Goal: Task Accomplishment & Management: Manage account settings

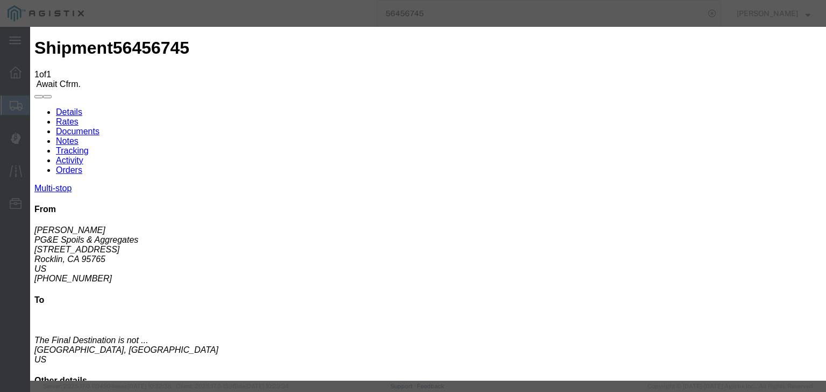
type input "7:00 AM"
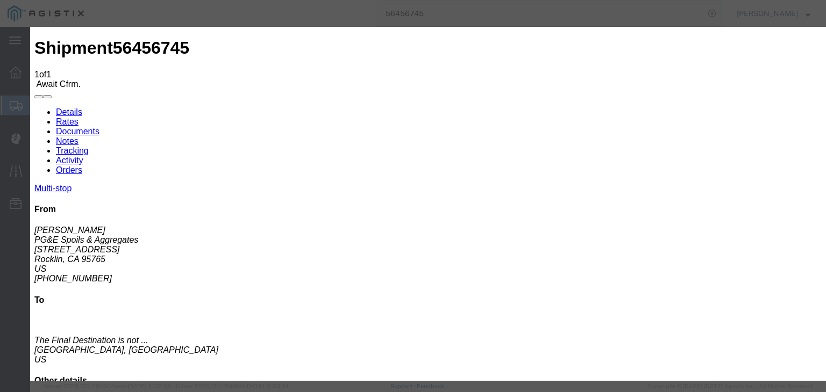
type input "[DATE]"
type input "12:00 PM"
type input "[DATE]"
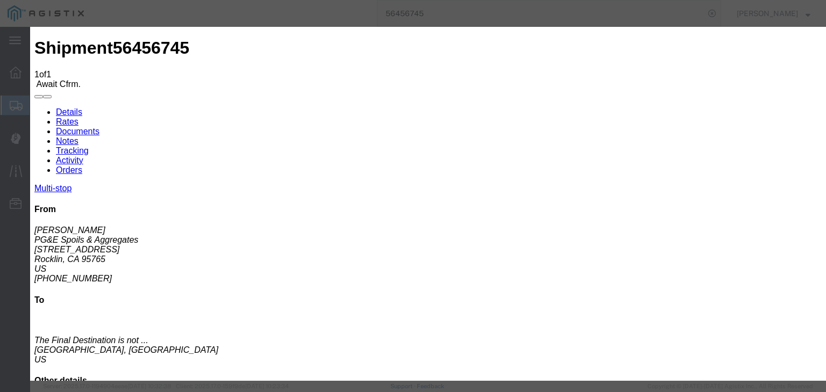
type input "7:00 AM"
select select "ARVPULOC"
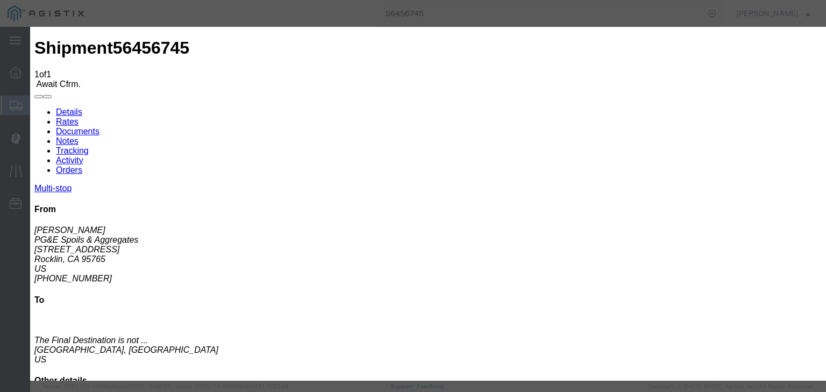
drag, startPoint x: 563, startPoint y: 135, endPoint x: 569, endPoint y: 142, distance: 8.8
select select "{"pickupDeliveryInfoId": "122199814","pickupOrDelivery": "P","stopNum": "1","lo…"
select select "CA"
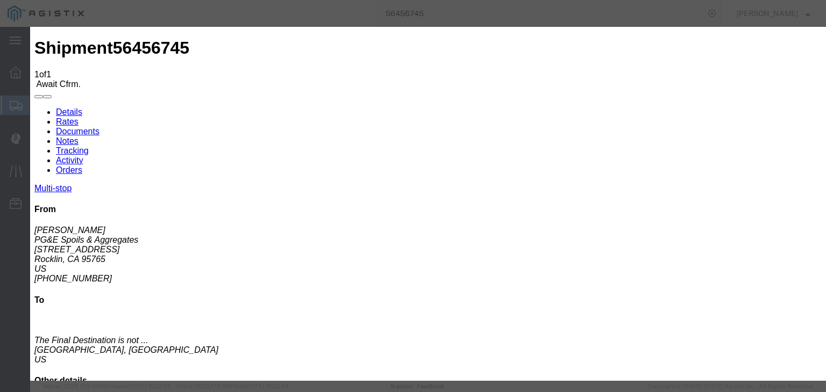
type input "Rocklin"
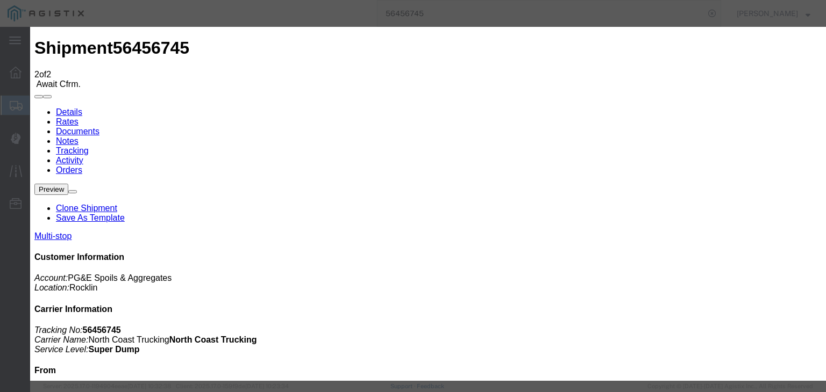
type input "[DATE]"
type input "12:00 PM"
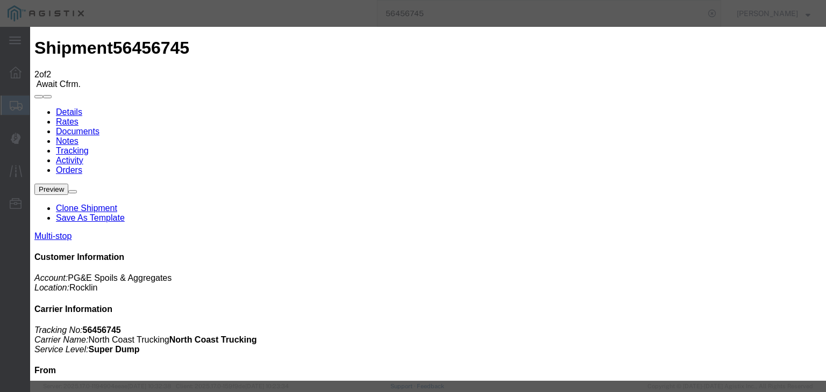
type input "[DATE]"
type input "7:15 PM"
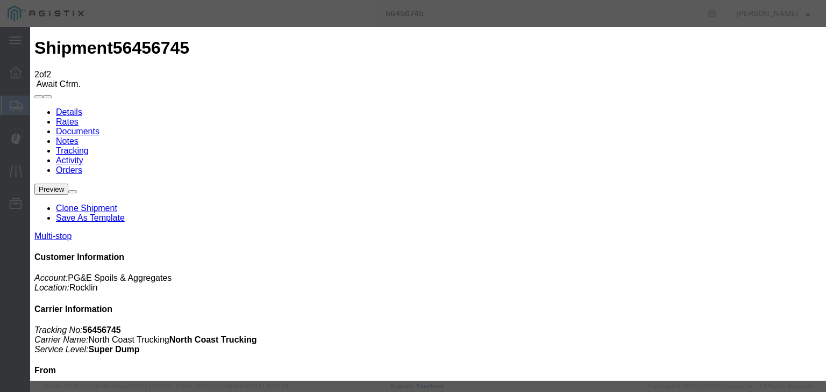
select select "DPTPULOC"
select select "{"pickupDeliveryInfoId": "122199814","pickupOrDelivery": "P","stopNum": "1","lo…"
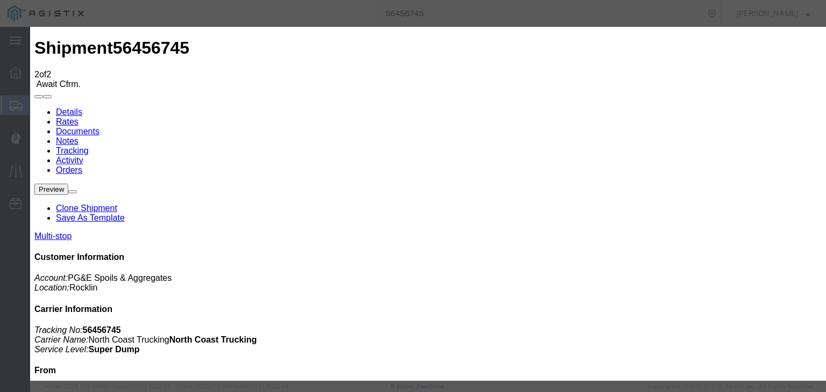
select select "CA"
type input "Rocklin"
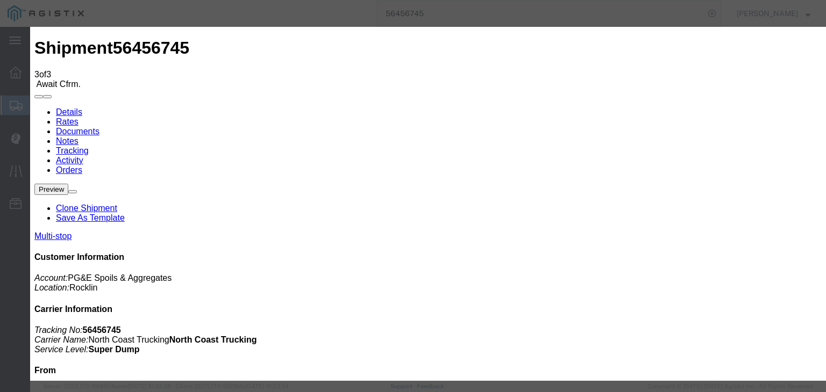
type input "[DATE]"
type input "12:00 PM"
type input "[DATE]"
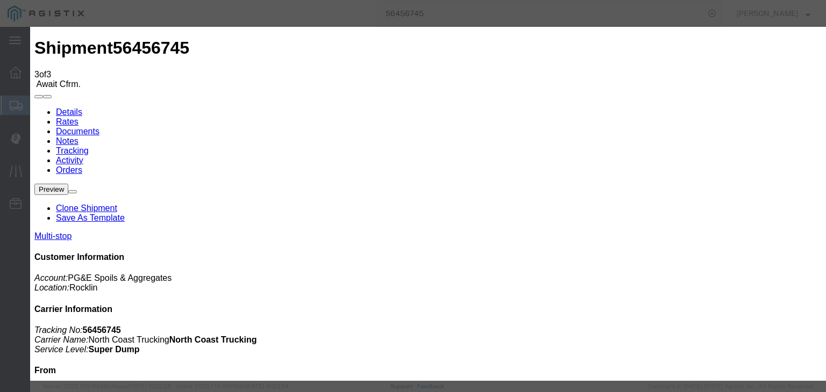
type input "7:30 AM"
select select "ARVDLVLOC"
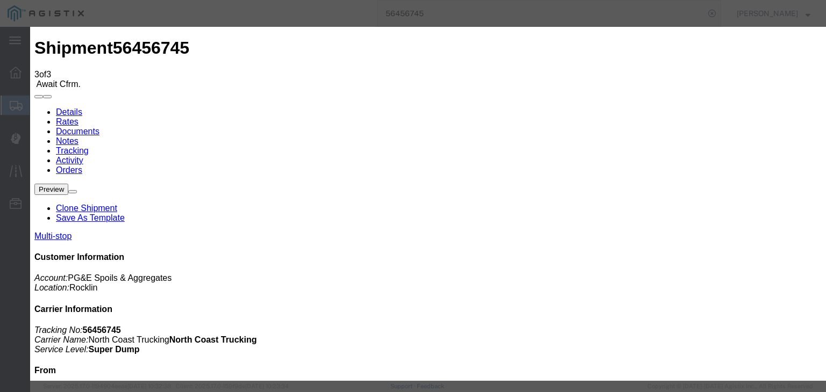
select select "{"pickupDeliveryInfoId": "122199815","pickupOrDelivery": "D","stopNum": "2","lo…"
select select "CA"
type input "Lincoln"
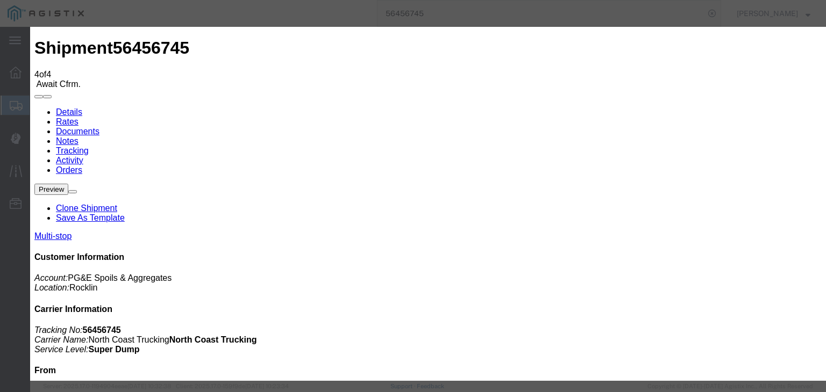
type input "[DATE]"
type input "12:00 PM"
type input "[DATE]"
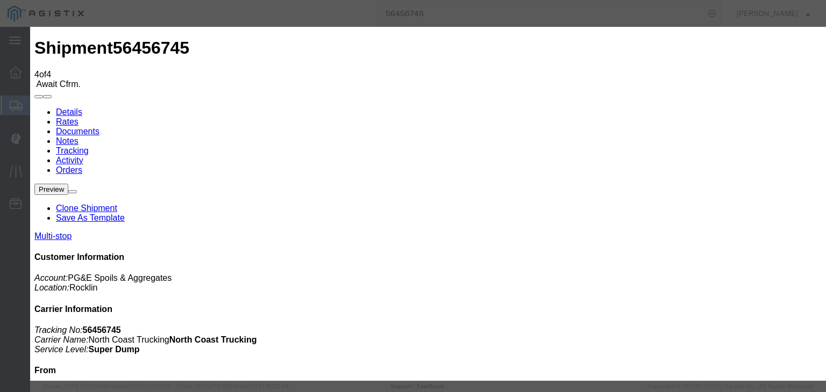
type input "7:35 AM"
select select "DPTDLVLOC"
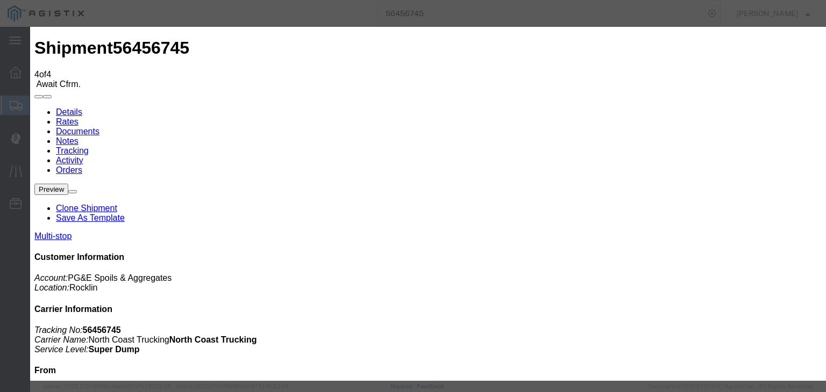
select select "{"pickupDeliveryInfoId": "122199815","pickupOrDelivery": "D","stopNum": "2","lo…"
select select "CA"
type input "Lincoln"
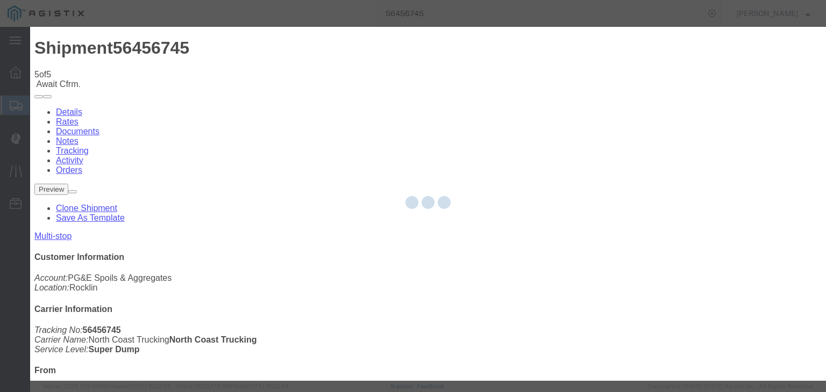
click at [386, 141] on div at bounding box center [427, 204] width 795 height 354
click at [380, 138] on div at bounding box center [427, 204] width 795 height 354
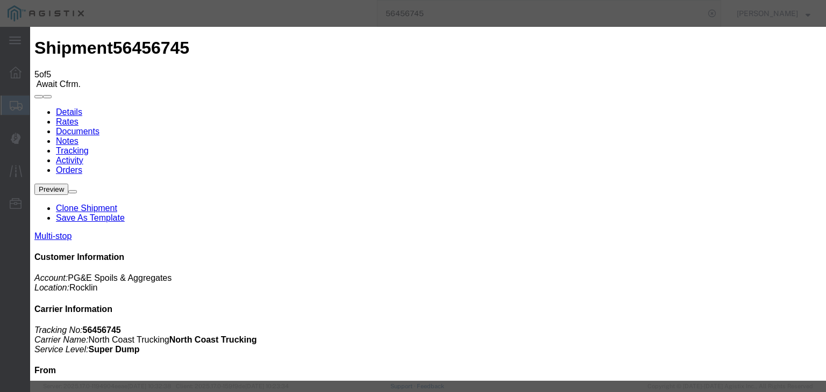
type input "7:15 AM"
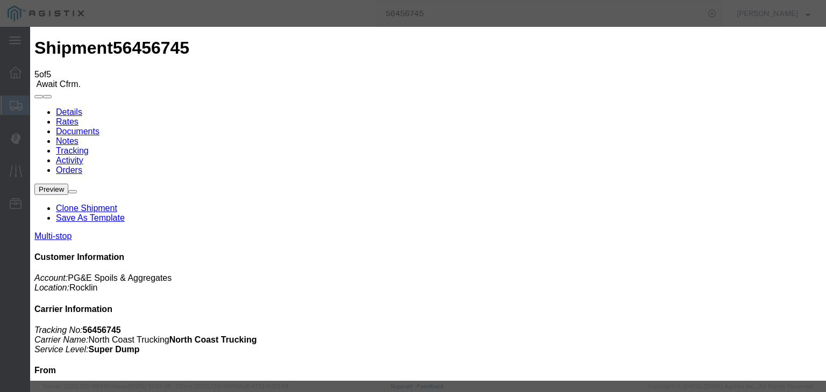
type input "[DATE]"
type input "12:00 PM"
type input "[DATE]"
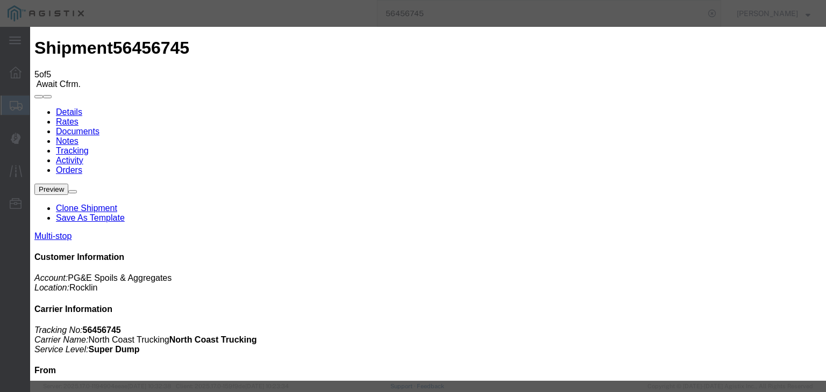
type input "7:50 AM"
select select "ARVPULOC"
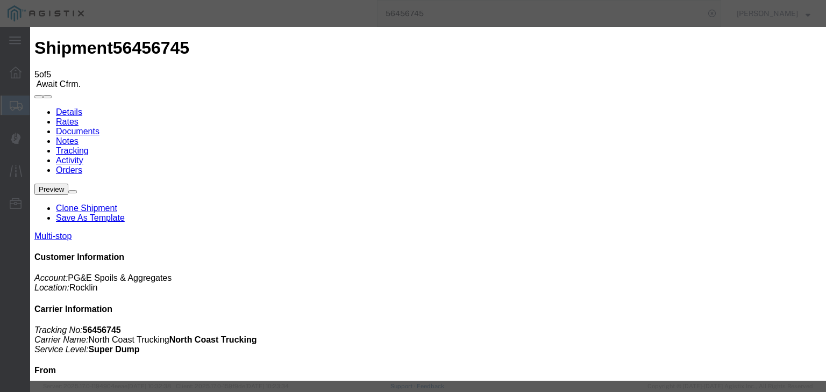
drag, startPoint x: 558, startPoint y: 134, endPoint x: 560, endPoint y: 142, distance: 8.2
select select "{"pickupDeliveryInfoId": "122199814","pickupOrDelivery": "P","stopNum": "1","lo…"
select select "CA"
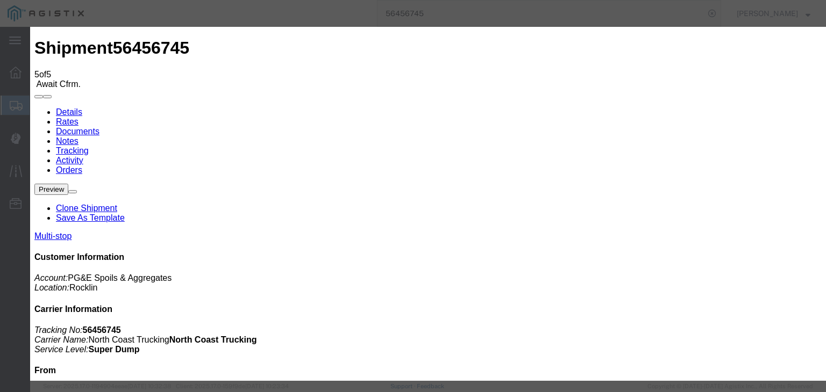
type input "Rocklin"
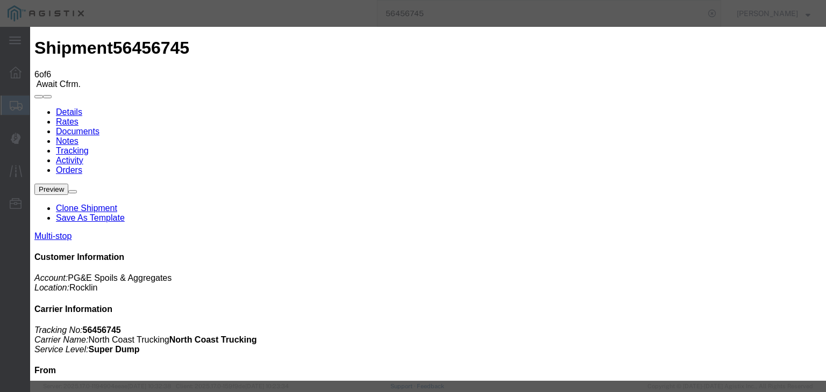
type input "[DATE]"
type input "12:00 PM"
type input "[DATE]"
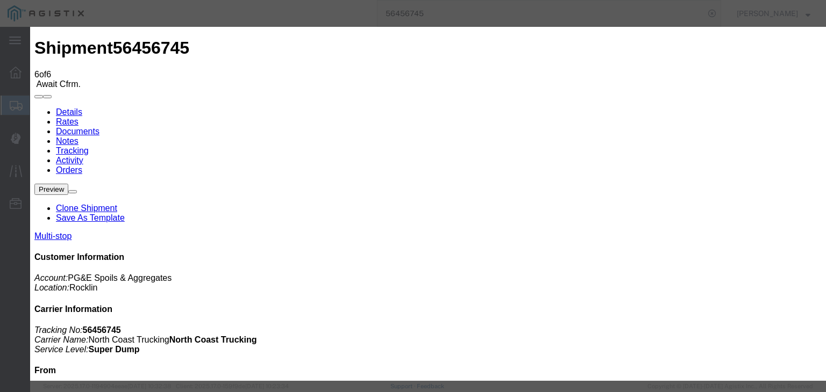
type input "8:02 AM"
select select "DPTPULOC"
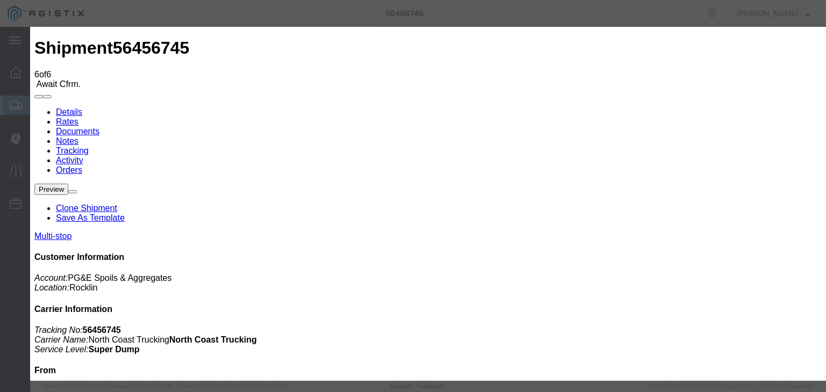
select select "{"pickupDeliveryInfoId": "122199814","pickupOrDelivery": "P","stopNum": "1","lo…"
select select "CA"
type input "Rocklin"
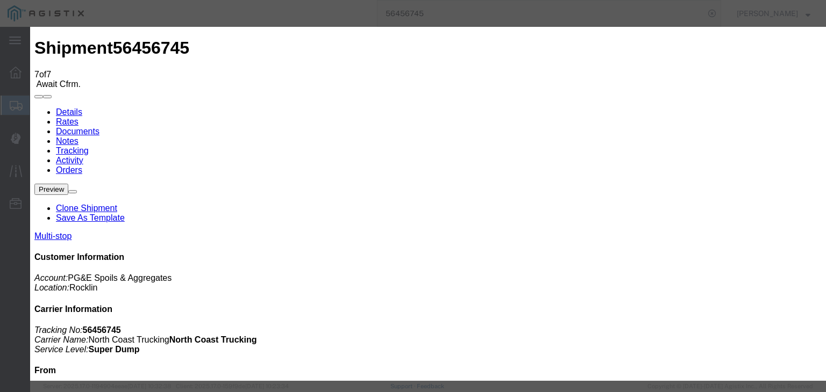
type input "[DATE]"
type input "12:00 PM"
type input "[DATE]"
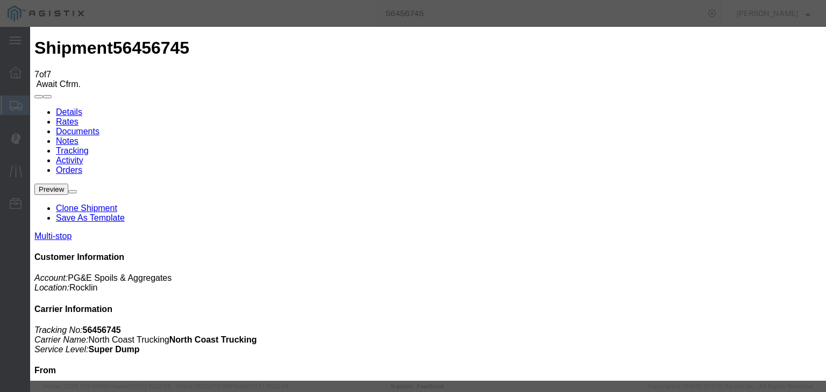
type input "8:18 AM"
select select "ARVDLVLOC"
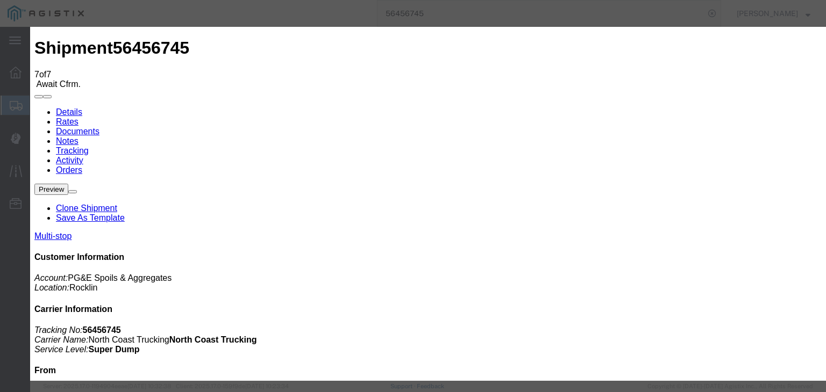
select select "{"pickupDeliveryInfoId": "122199815","pickupOrDelivery": "D","stopNum": "2","lo…"
select select "CA"
type input "Lincoln"
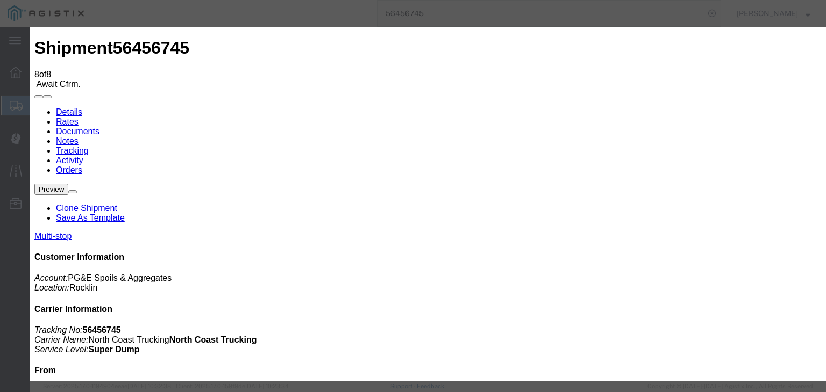
type input "[DATE]"
type input "12:00 PM"
type input "[DATE]"
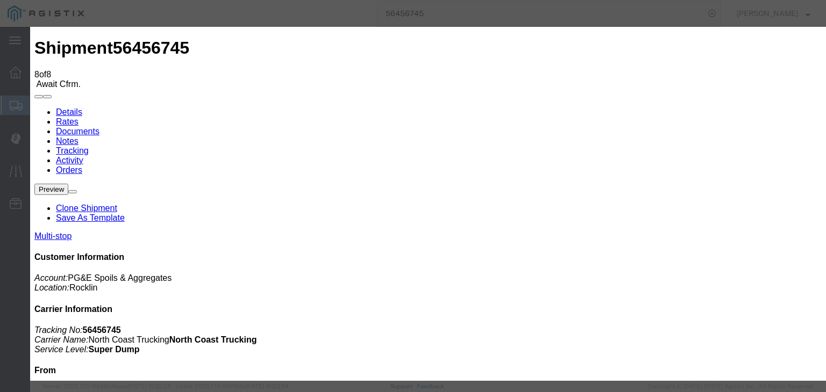
type input "8:22 AM"
select select "DPTDLVLOC"
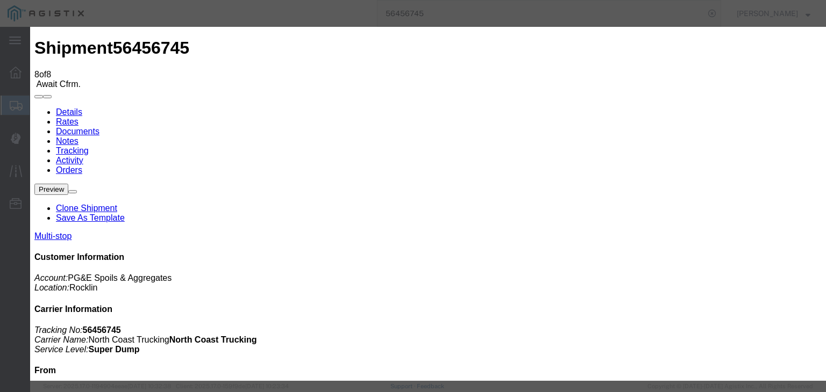
select select "{"pickupDeliveryInfoId": "122199815","pickupOrDelivery": "D","stopNum": "2","lo…"
select select "CA"
type input "Lincoln"
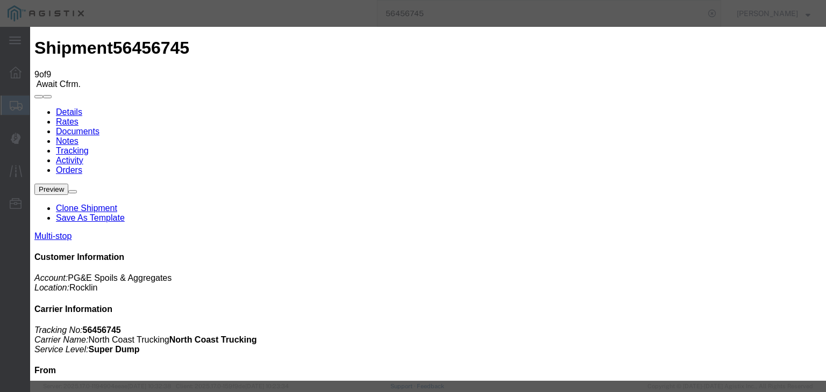
type input "[DATE]"
type input "12:00 PM"
type input "[DATE]"
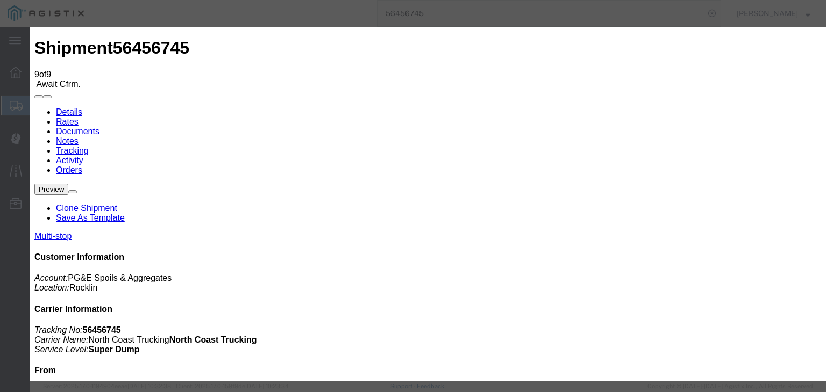
type input "8:35 AM"
drag, startPoint x: 258, startPoint y: 154, endPoint x: 262, endPoint y: 159, distance: 6.6
select select "ARVPULOC"
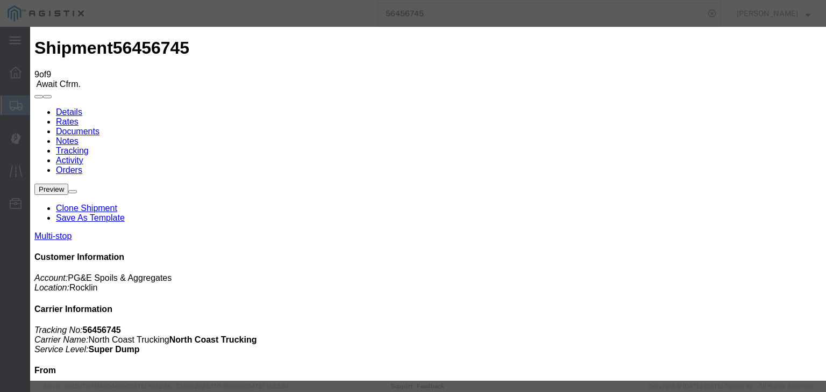
select select "{"pickupDeliveryInfoId": "122199814","pickupOrDelivery": "P","stopNum": "1","lo…"
select select "CA"
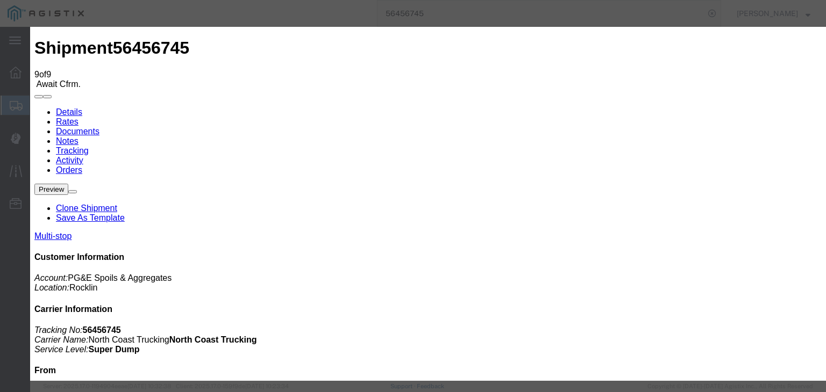
type input "Rocklin"
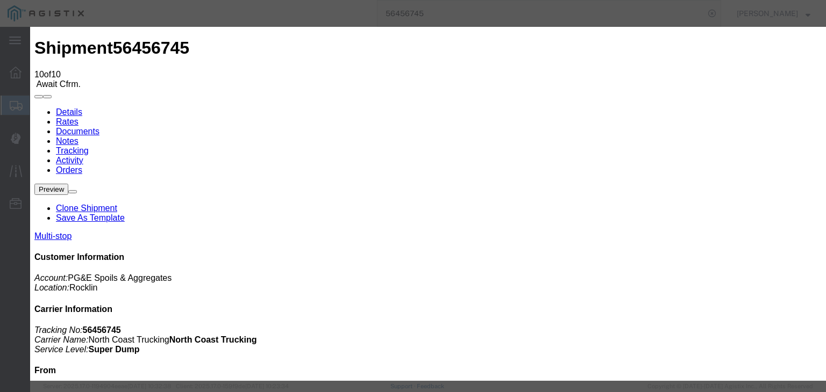
type input "[DATE]"
type input "12:00 PM"
type input "[DATE]"
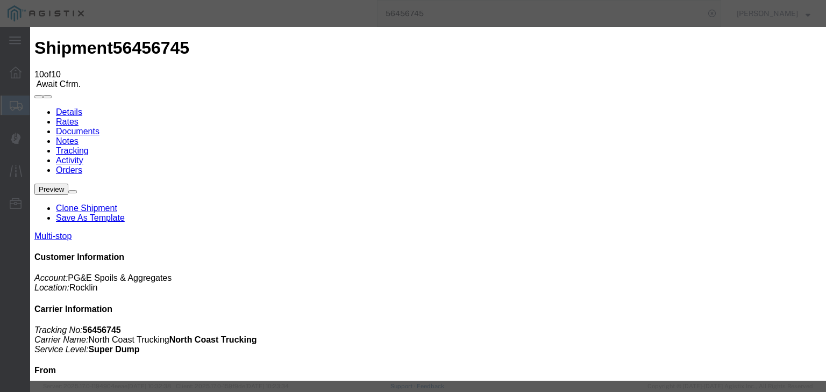
type input "8:38 AM"
select select "DPTPULOC"
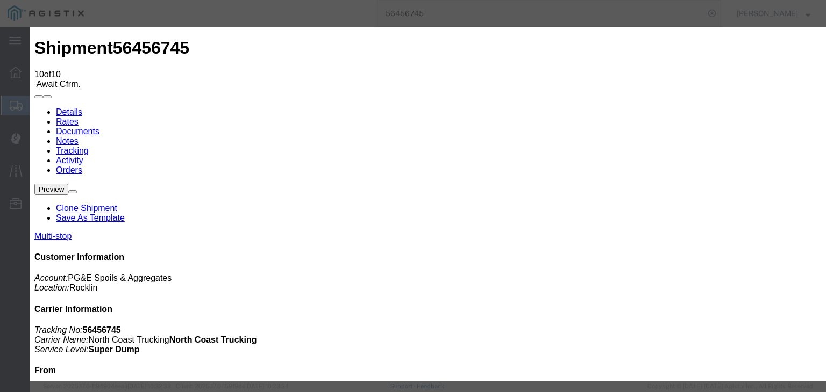
select select "{"pickupDeliveryInfoId": "122199814","pickupOrDelivery": "P","stopNum": "1","lo…"
select select "CA"
type input "Rocklin"
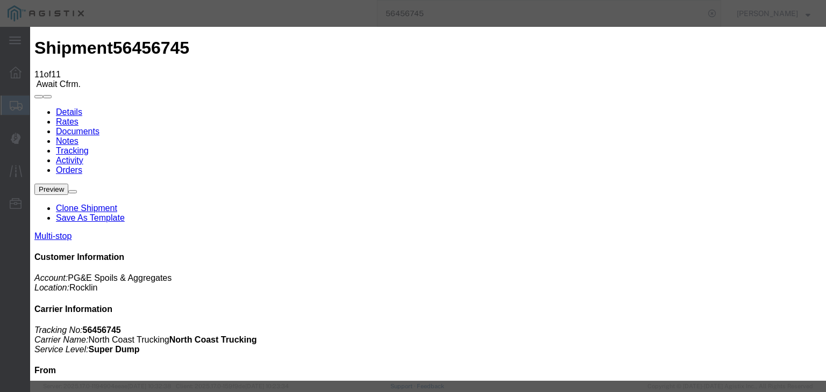
type input "[DATE]"
type input "12:00 PM"
drag, startPoint x: 257, startPoint y: 221, endPoint x: 267, endPoint y: 217, distance: 10.1
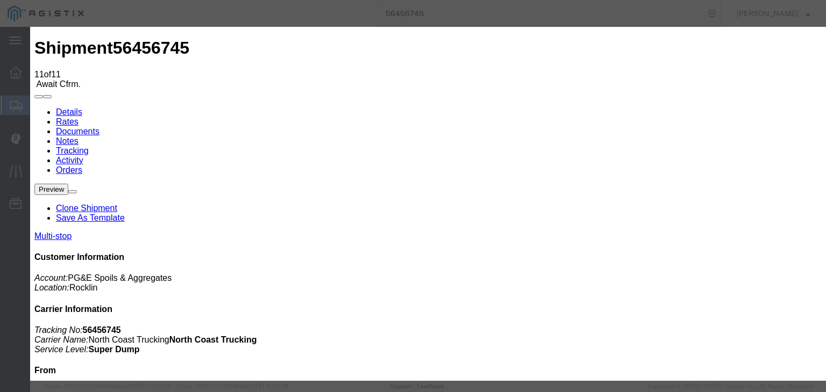
type input "[DATE]"
type input "8:50 AM"
select select "ARVDLVLOC"
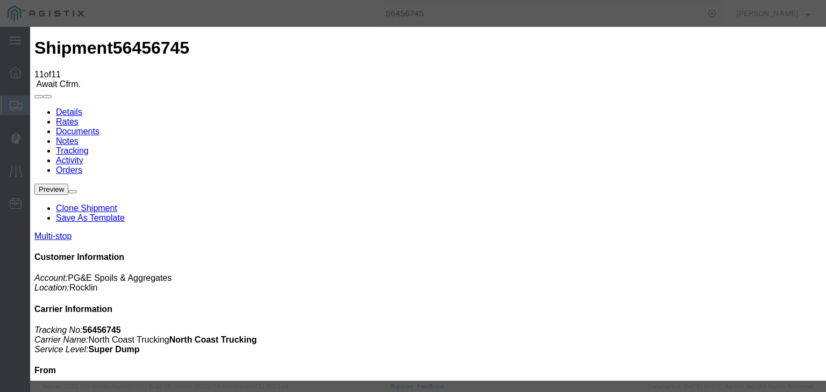
select select "{"pickupDeliveryInfoId": "122199815","pickupOrDelivery": "D","stopNum": "2","lo…"
select select "CA"
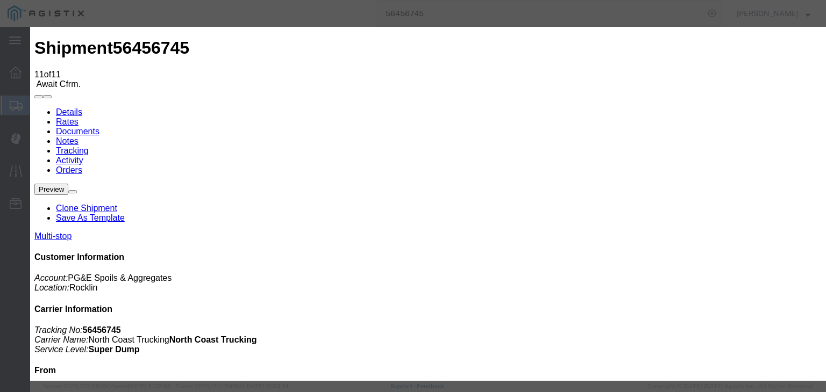
type input "Lincoln"
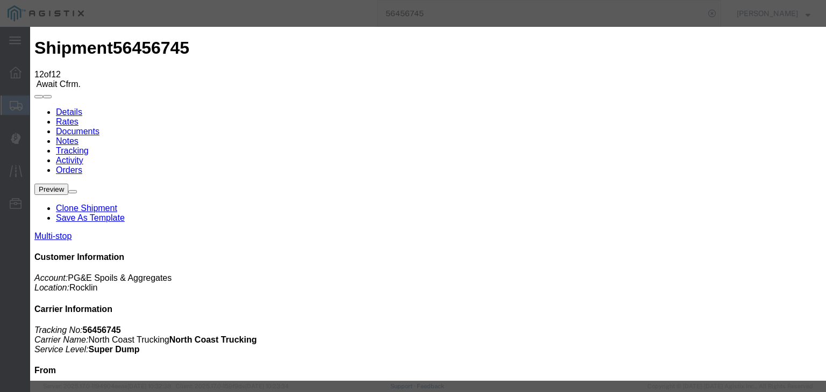
type input "[DATE]"
type input "12:00 PM"
type input "[DATE]"
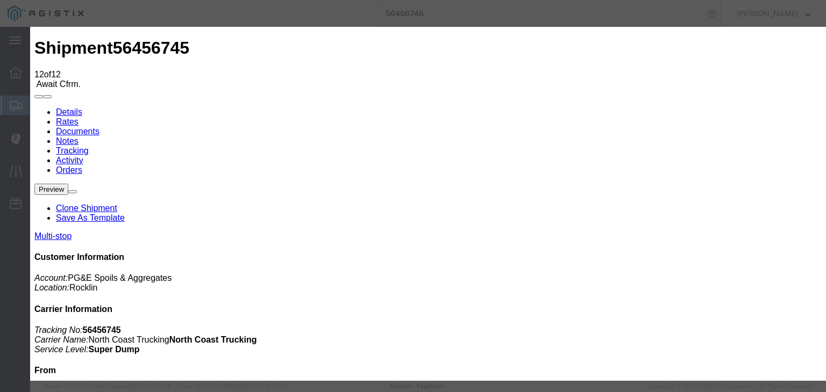
type input "8:53 AM"
select select "DPTDLVLOC"
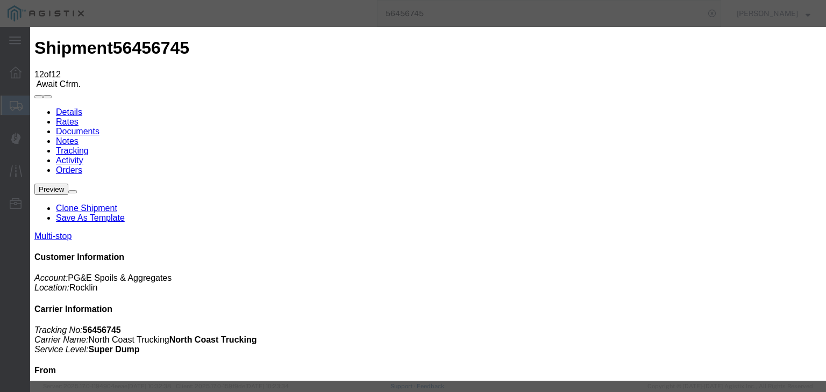
select select "{"pickupDeliveryInfoId": "122199815","pickupOrDelivery": "D","stopNum": "2","lo…"
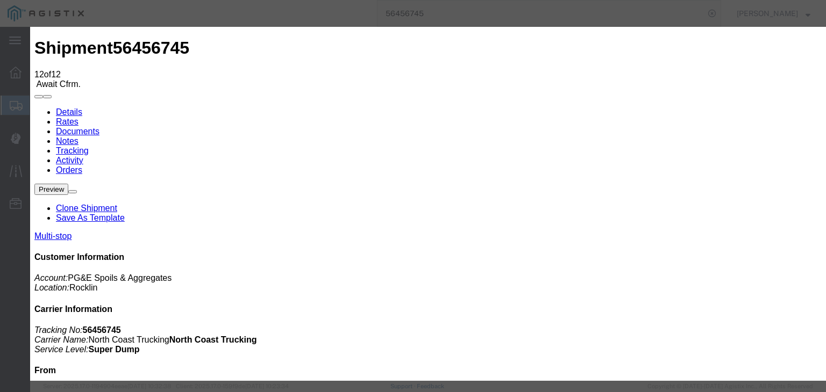
select select "CA"
type input "Lincoln"
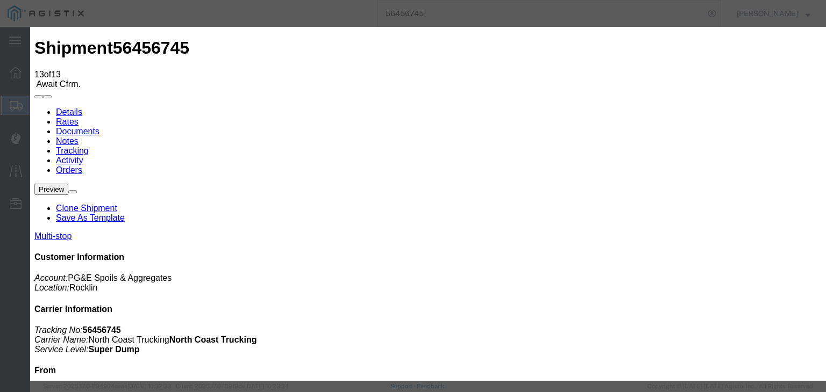
type input "[DATE]"
type input "12:00 PM"
type input "[DATE]"
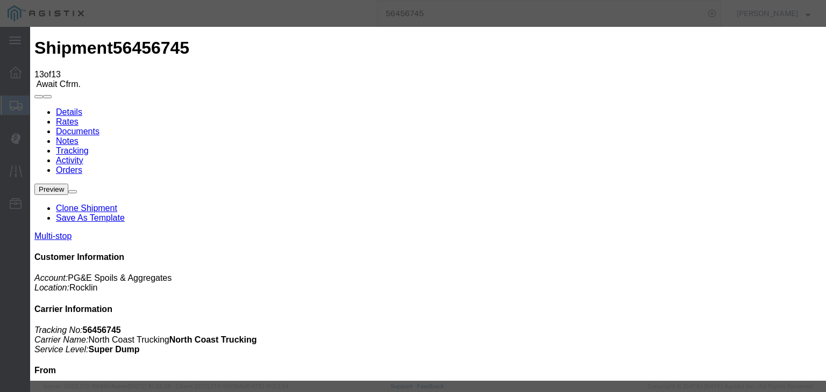
type input "9:05 AM"
drag, startPoint x: 339, startPoint y: 150, endPoint x: 333, endPoint y: 160, distance: 11.3
select select "ARVPULOC"
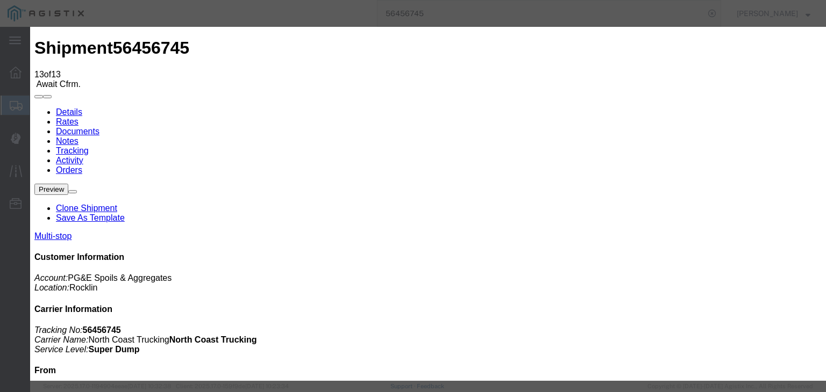
select select "{"pickupDeliveryInfoId": "122199814","pickupOrDelivery": "P","stopNum": "1","lo…"
select select "CA"
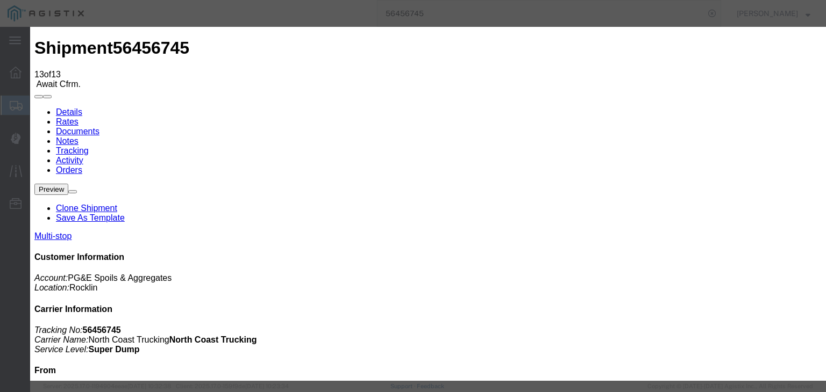
type input "Rocklin"
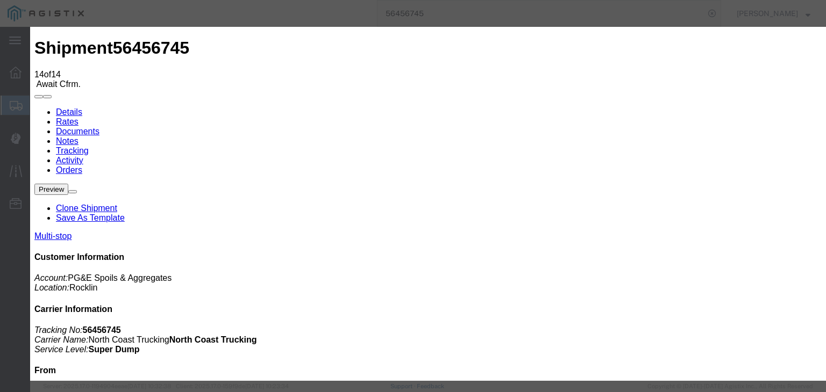
type input "[DATE]"
type input "12:00 PM"
type input "[DATE]"
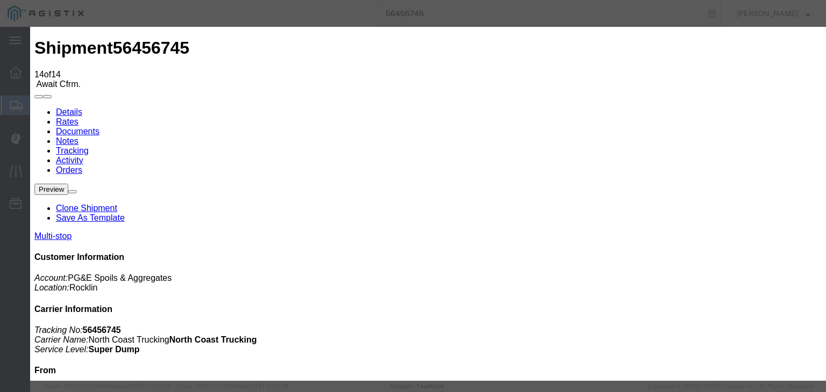
type input "9:08 AM"
select select "DPTPULOC"
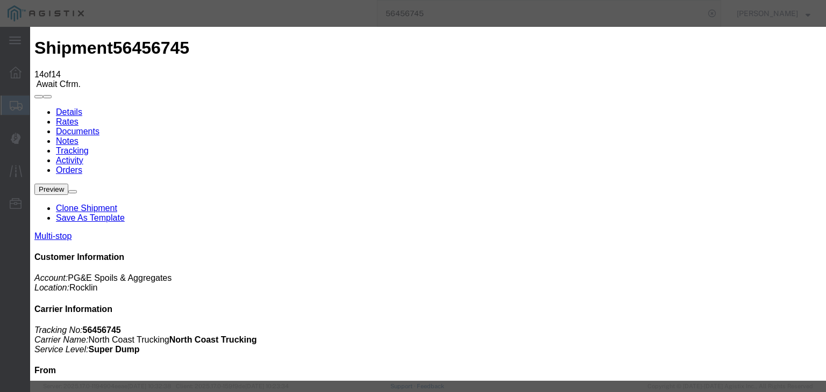
select select "{"pickupDeliveryInfoId": "122199815","pickupOrDelivery": "D","stopNum": "2","lo…"
select select "CA"
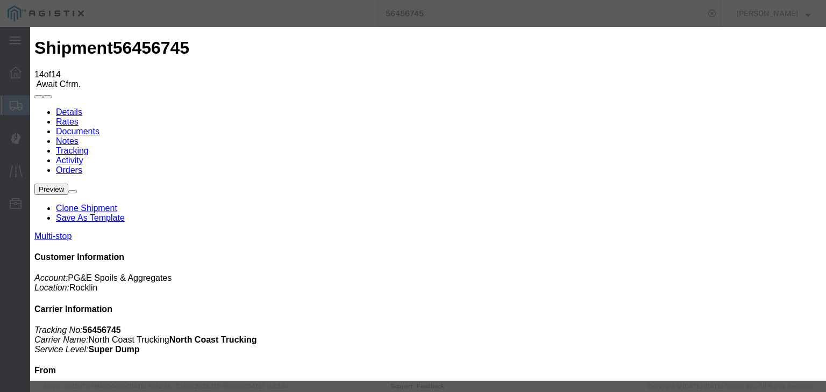
type input "Lincoln"
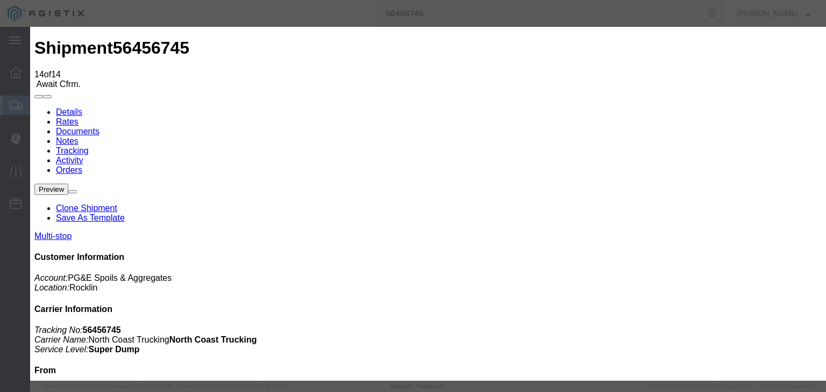
drag, startPoint x: 661, startPoint y: 327, endPoint x: 641, endPoint y: 292, distance: 40.7
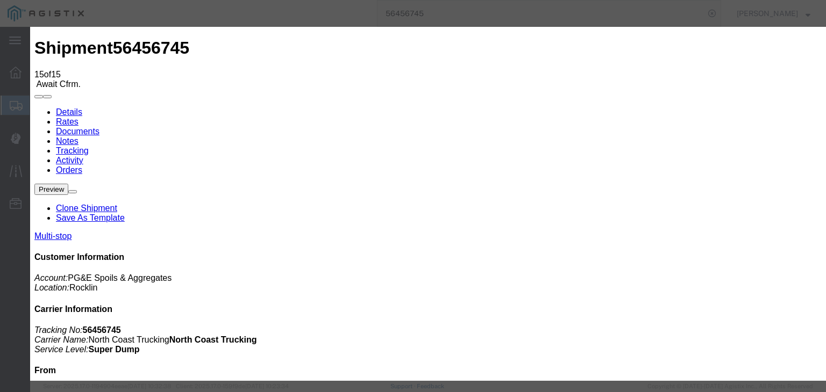
type input "[DATE]"
type input "12:00 PM"
drag, startPoint x: 260, startPoint y: 214, endPoint x: 288, endPoint y: 206, distance: 28.6
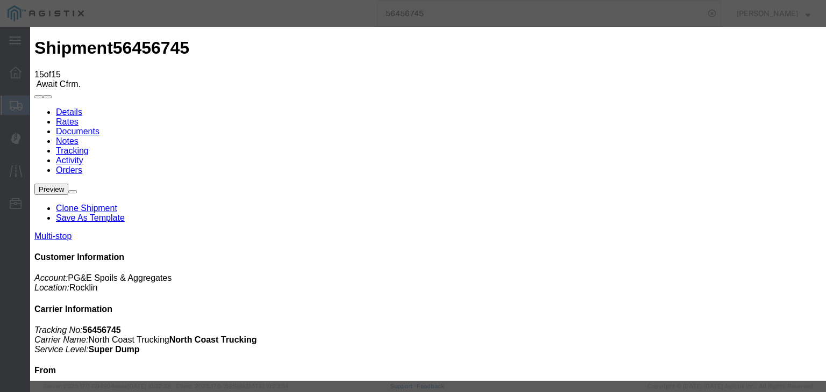
type input "[DATE]"
type input "9:22 AM"
drag, startPoint x: 329, startPoint y: 154, endPoint x: 329, endPoint y: 162, distance: 7.5
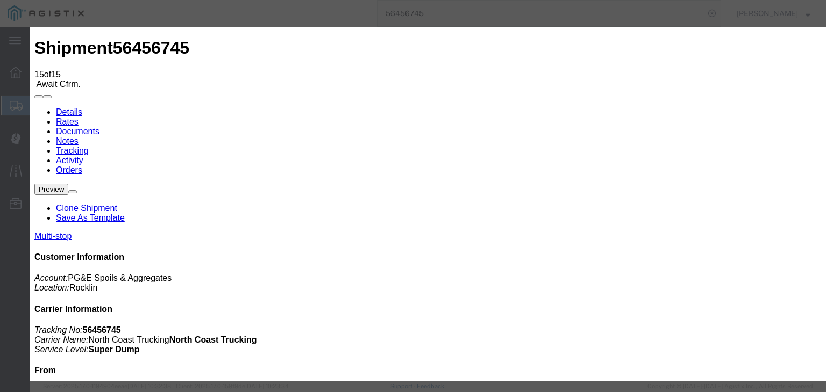
select select "ARVDLVLOC"
select select "{"pickupDeliveryInfoId": "122199815","pickupOrDelivery": "D","stopNum": "2","lo…"
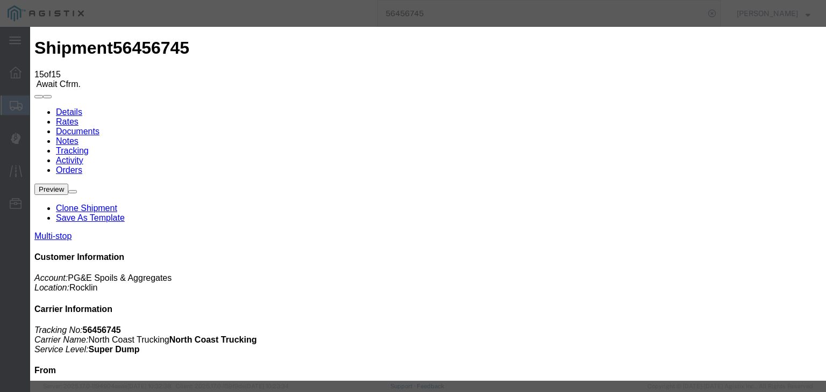
select select "CA"
type input "Lincoln"
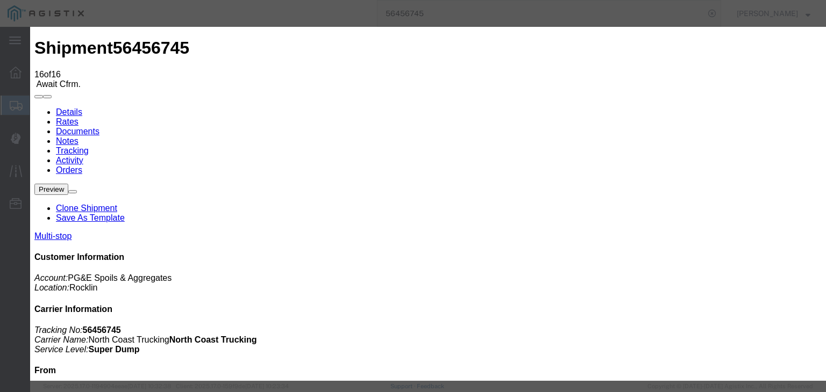
type input "[DATE]"
type input "12:00 PM"
type input "[DATE]"
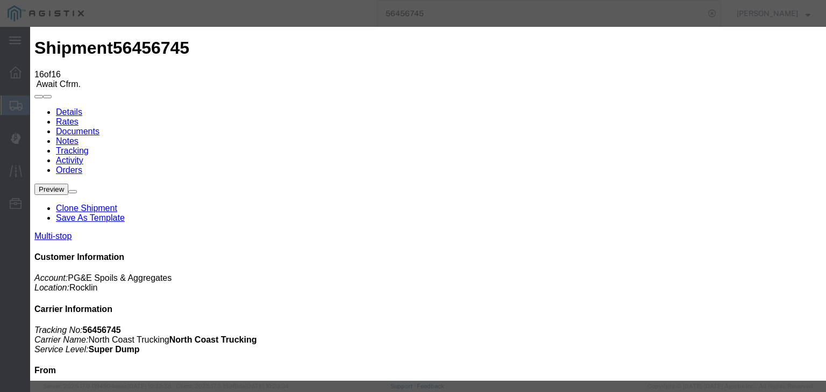
drag, startPoint x: 375, startPoint y: 117, endPoint x: 372, endPoint y: 137, distance: 20.1
type input "9:26 AM"
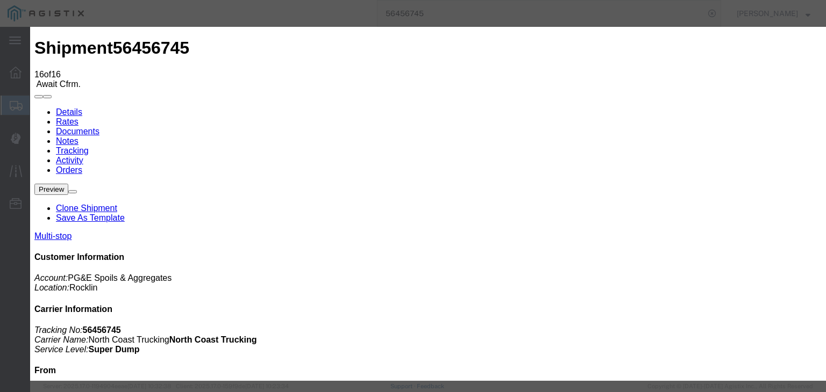
select select "DPTDLVLOC"
select select "{"pickupDeliveryInfoId": "122199815","pickupOrDelivery": "D","stopNum": "2","lo…"
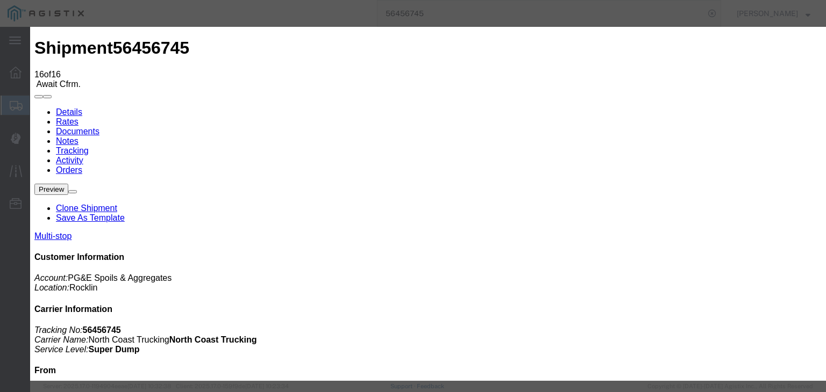
select select "CA"
type input "Lincoln"
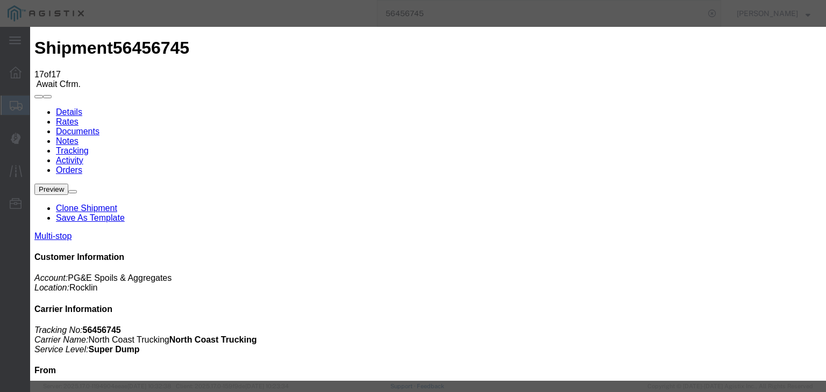
type input "[DATE]"
type input "12:00 PM"
type input "[DATE]"
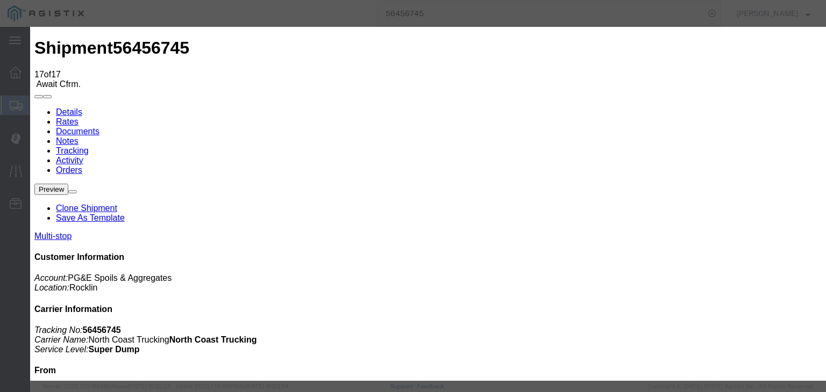
type input "9:40 AM"
select select "ARVPULOC"
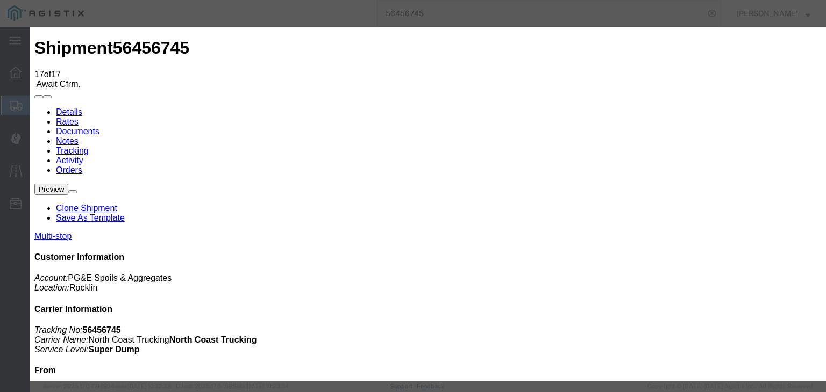
drag, startPoint x: 566, startPoint y: 132, endPoint x: 569, endPoint y: 141, distance: 9.5
select select "{"pickupDeliveryInfoId": "122199814","pickupOrDelivery": "P","stopNum": "1","lo…"
select select "CA"
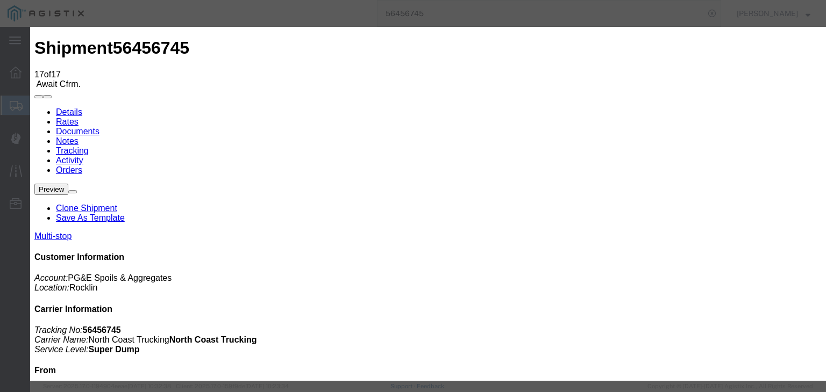
type input "Rocklin"
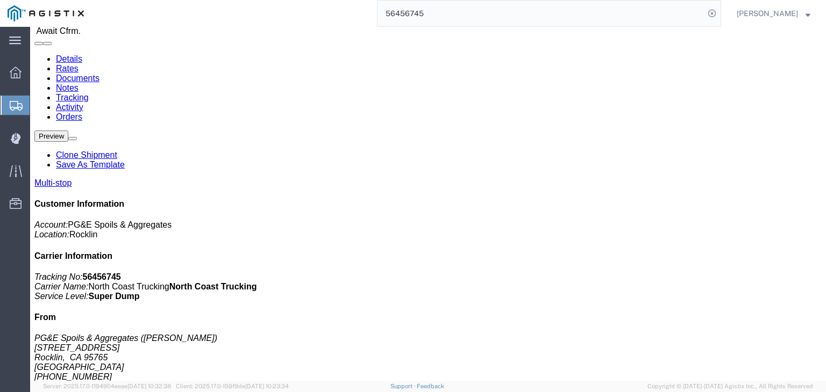
scroll to position [52, 0]
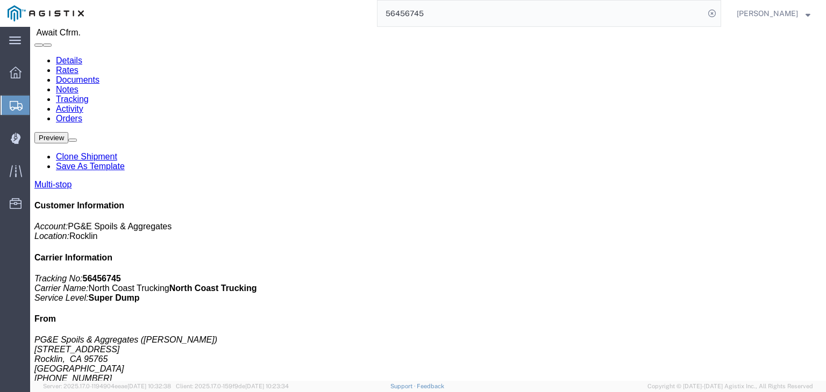
drag, startPoint x: 518, startPoint y: 224, endPoint x: 415, endPoint y: 211, distance: 102.9
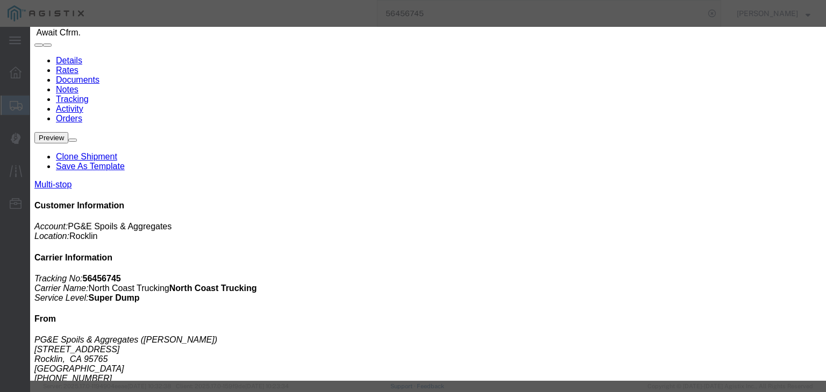
drag, startPoint x: 611, startPoint y: 161, endPoint x: 581, endPoint y: 134, distance: 40.4
select select "{"pickupDeliveryInfoId": "122199814","pickupOrDelivery": "P","stopNum": "1","lo…"
type input "Rocklin"
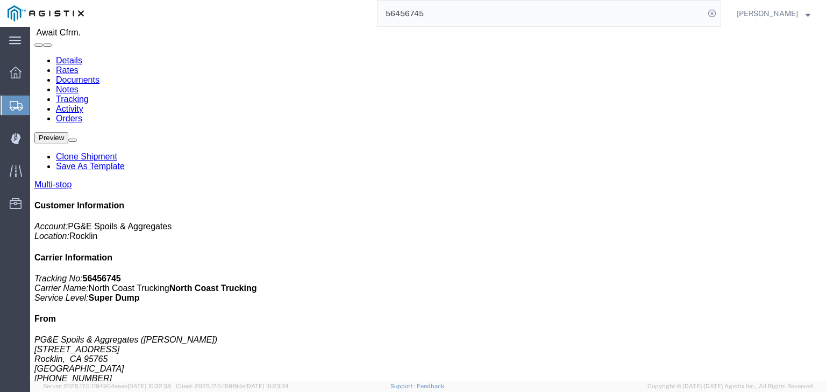
scroll to position [0, 0]
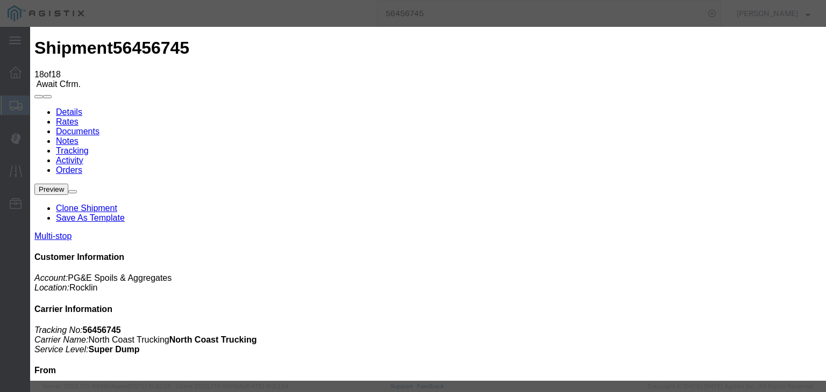
type input "[DATE]"
type input "12:00 PM"
type input "[DATE]"
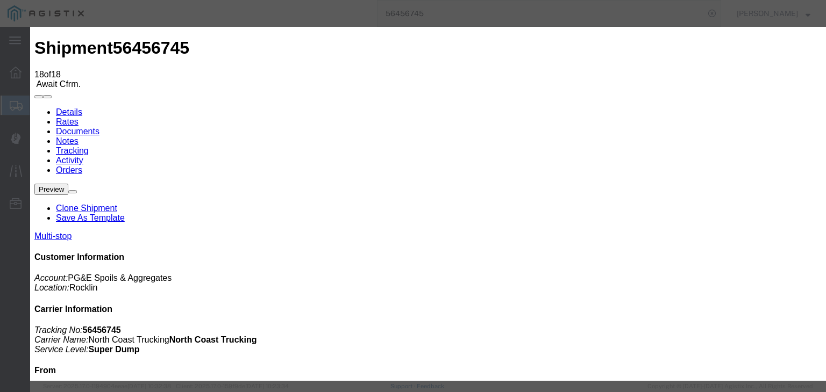
type input "10:10 AM"
select select "DPTPULOC"
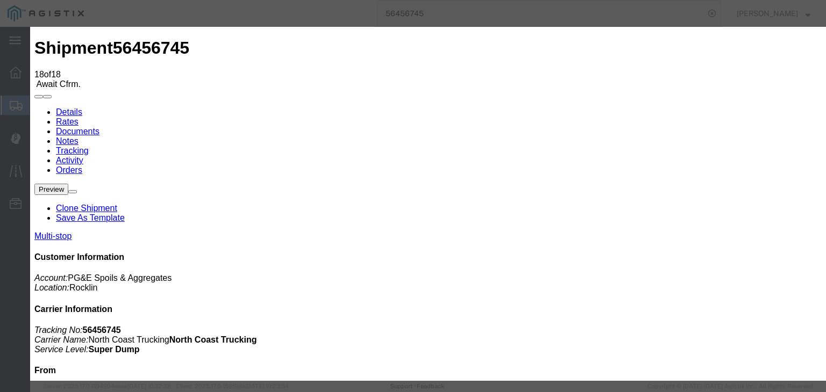
select select "{"pickupDeliveryInfoId": "122199814","pickupOrDelivery": "P","stopNum": "1","lo…"
select select "CA"
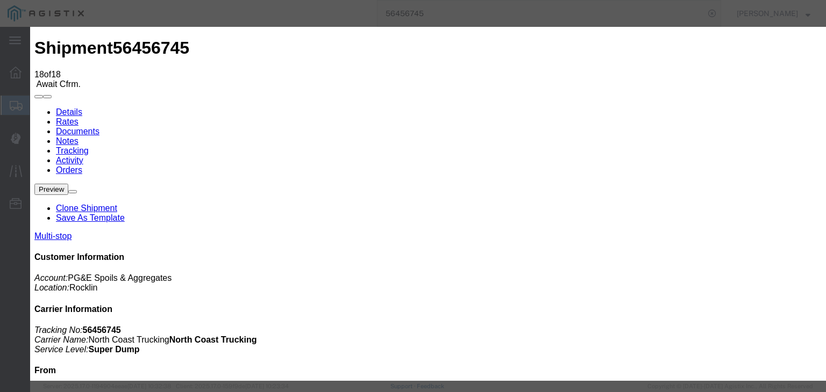
type input "Rocklin"
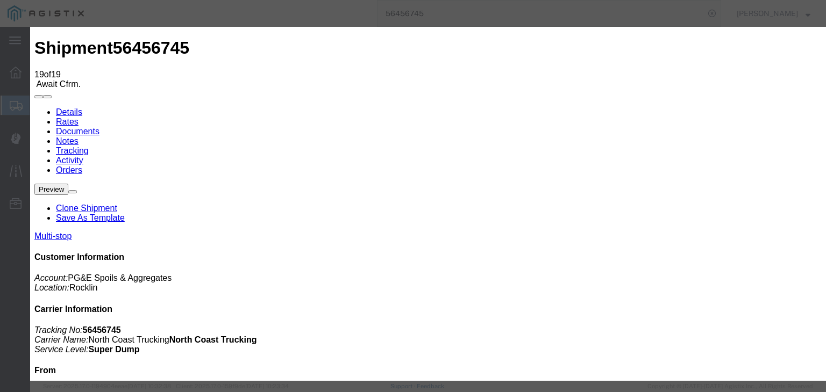
type input "[DATE]"
type input "12:00 PM"
type input "[DATE]"
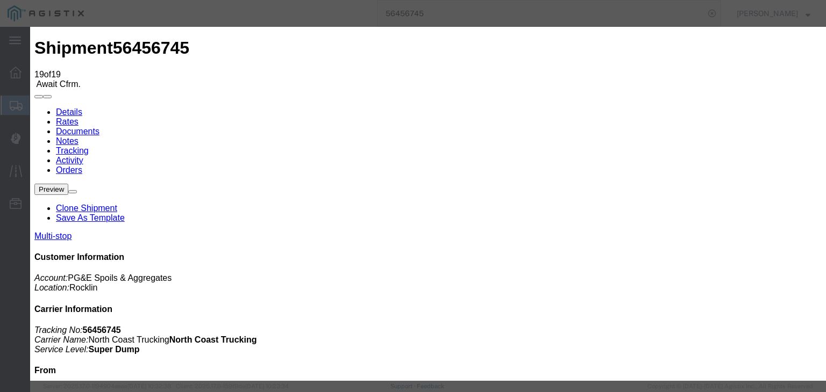
type input "11:10 AM"
drag, startPoint x: 333, startPoint y: 152, endPoint x: 329, endPoint y: 161, distance: 10.1
select select "ARVDLVLOC"
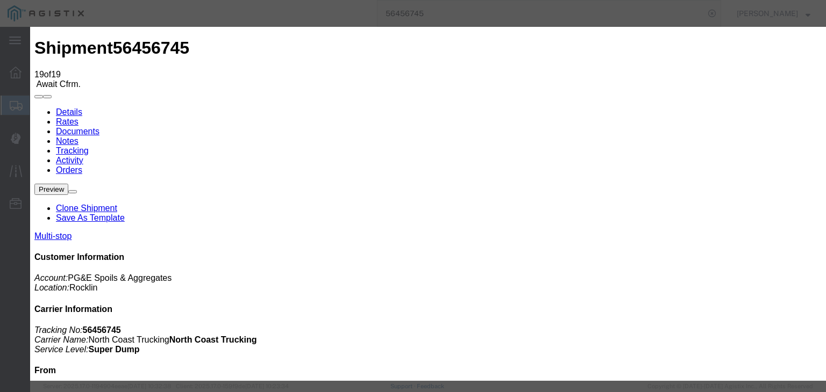
select select "CA"
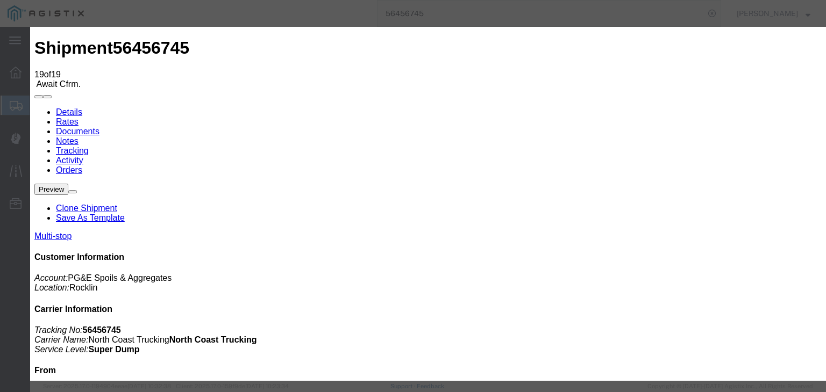
type input "[GEOGRAPHIC_DATA][PERSON_NAME]"
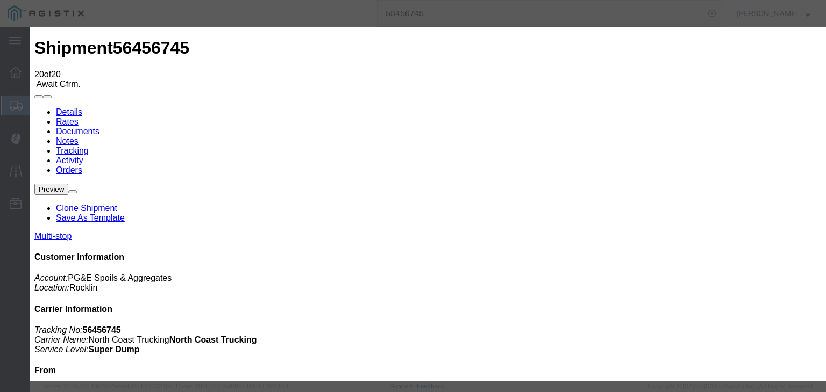
type input "[DATE]"
type input "12:00 PM"
type input "[DATE]"
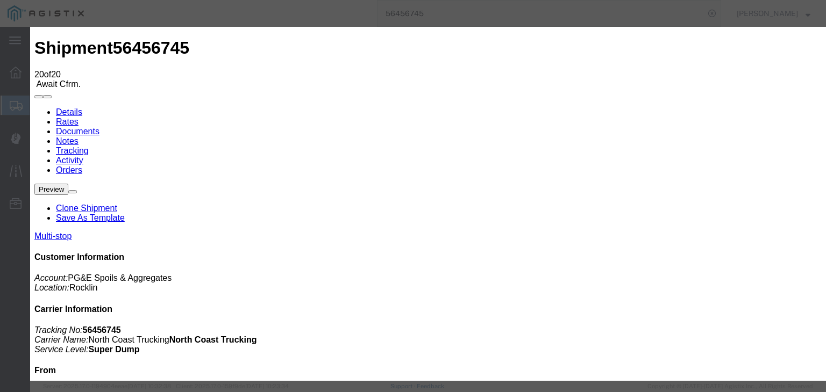
type input "11:15 AM"
drag, startPoint x: 332, startPoint y: 154, endPoint x: 329, endPoint y: 162, distance: 8.5
select select "DPTDLVLOC"
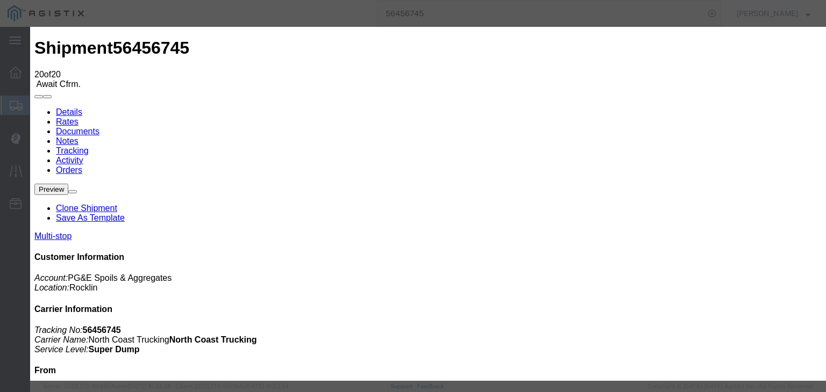
select select "CA"
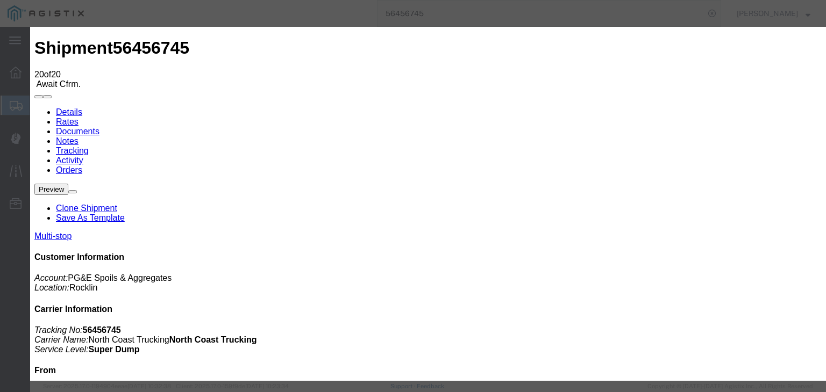
type input "[GEOGRAPHIC_DATA][PERSON_NAME]"
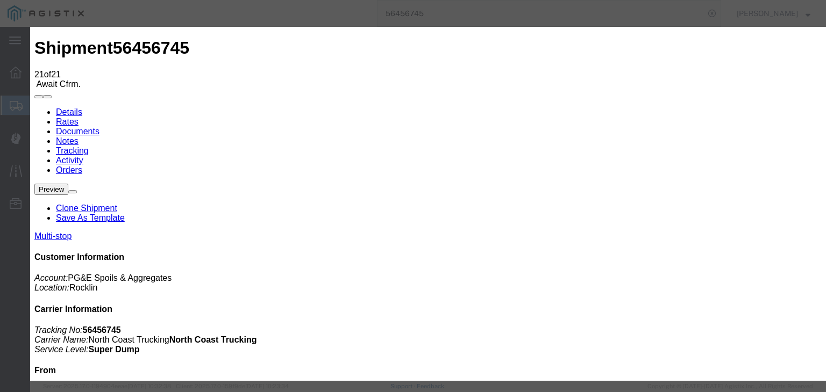
type input "[DATE]"
type input "12:00 PM"
type input "[DATE]"
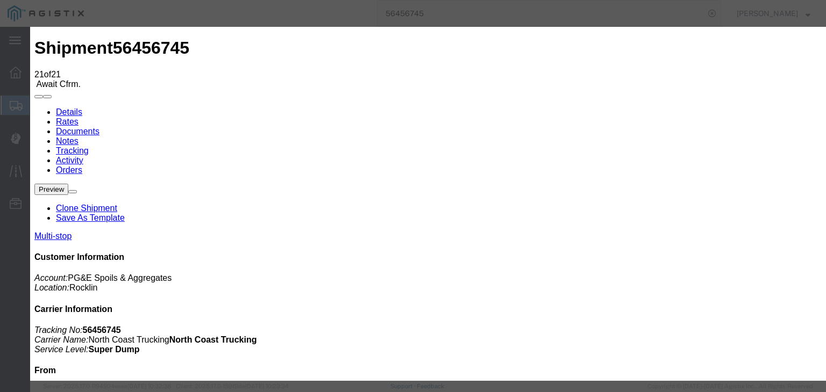
type input "11:25 AM"
select select "ARVPULOC"
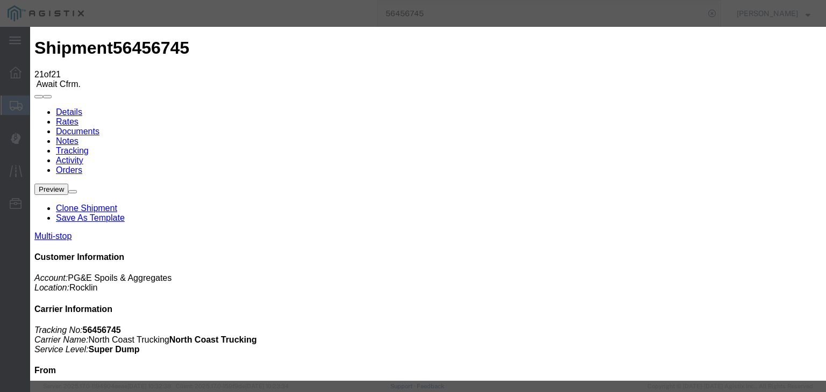
select select "CA"
type input "[GEOGRAPHIC_DATA][PERSON_NAME]"
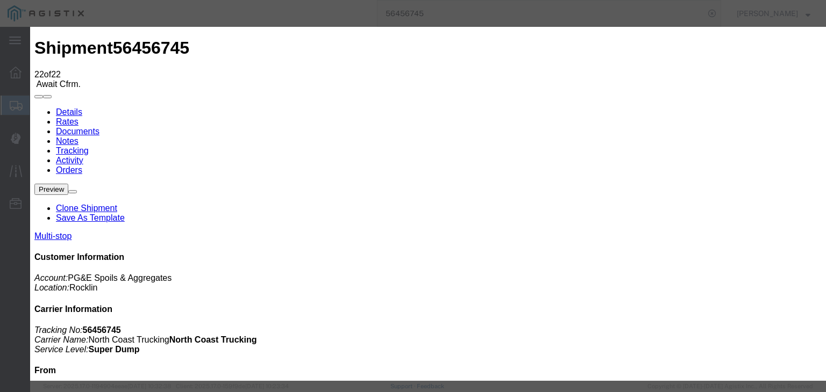
type input "[DATE]"
type input "12:00 PM"
type input "[DATE]"
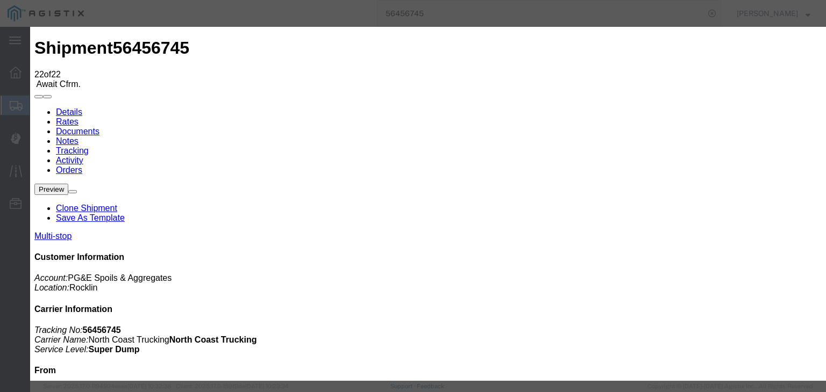
type input "11:40 AM"
drag, startPoint x: 312, startPoint y: 153, endPoint x: 312, endPoint y: 147, distance: 5.9
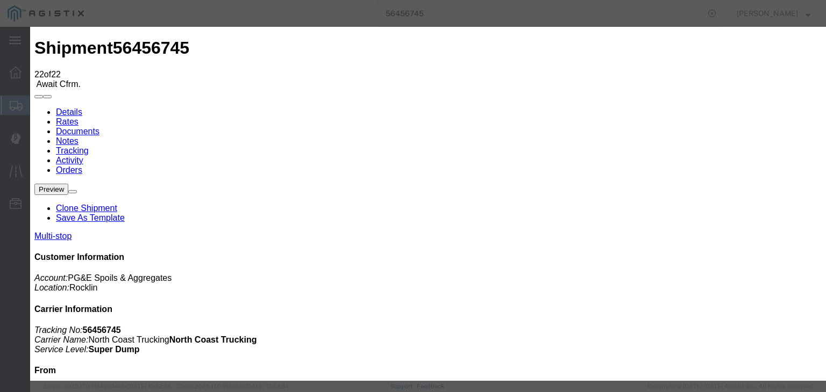
select select "DPTPULOC"
drag, startPoint x: 550, startPoint y: 184, endPoint x: 544, endPoint y: 175, distance: 10.9
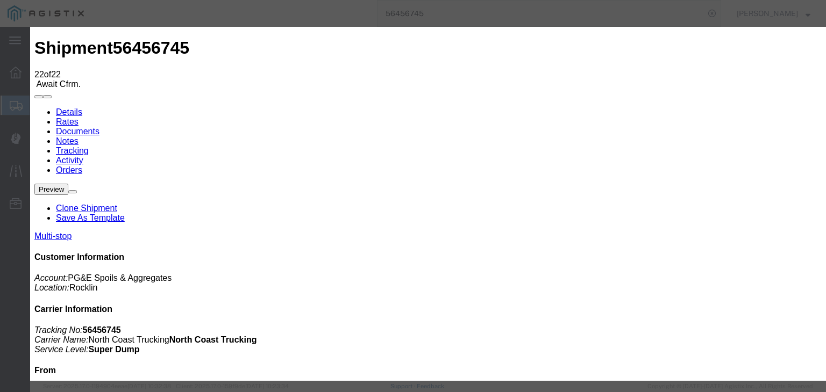
select select "CA"
type input "[GEOGRAPHIC_DATA][PERSON_NAME]"
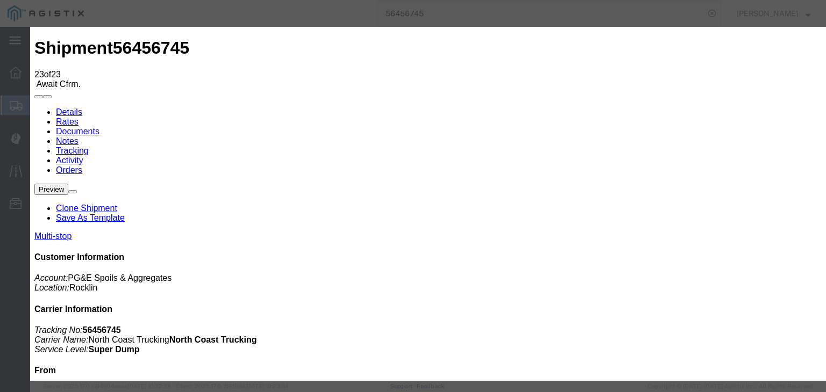
type input "[DATE]"
type input "12:00 PM"
type input "[DATE]"
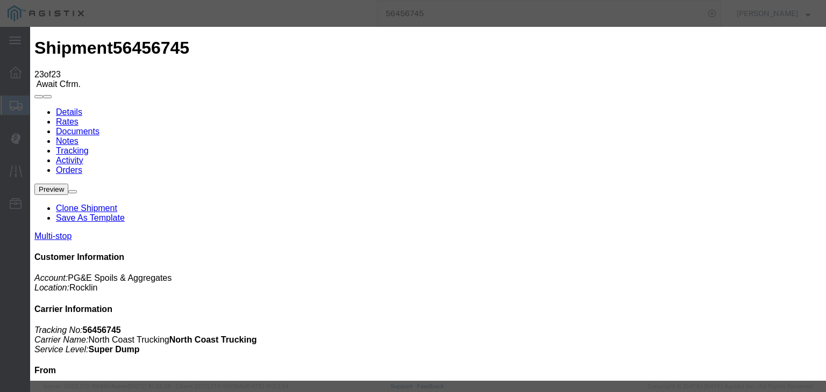
drag, startPoint x: 320, startPoint y: 56, endPoint x: 333, endPoint y: 58, distance: 12.9
type input "12:38 PM"
drag, startPoint x: 363, startPoint y: 151, endPoint x: 363, endPoint y: 163, distance: 12.4
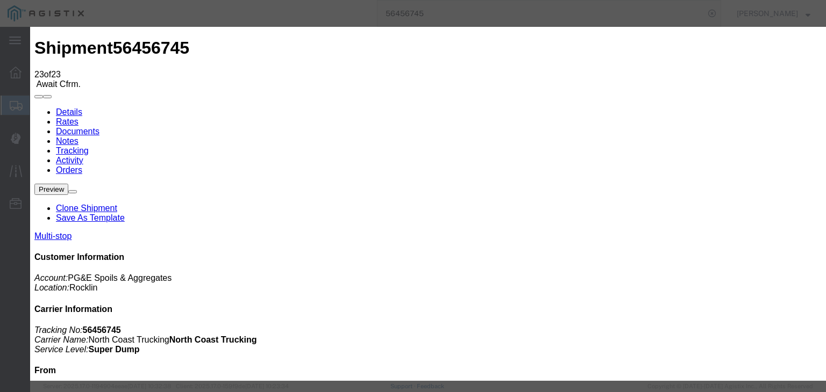
select select "ARVDLVLOC"
select select "{"pickupDeliveryInfoId": "122199814","pickupOrDelivery": "P","stopNum": "1","lo…"
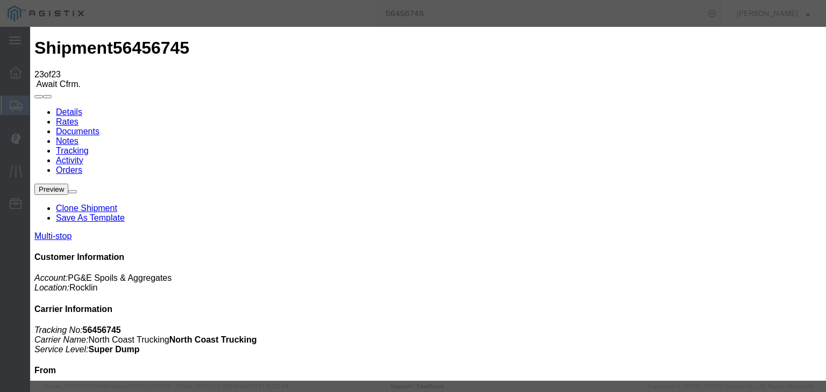
select select "CA"
type input "Rocklin"
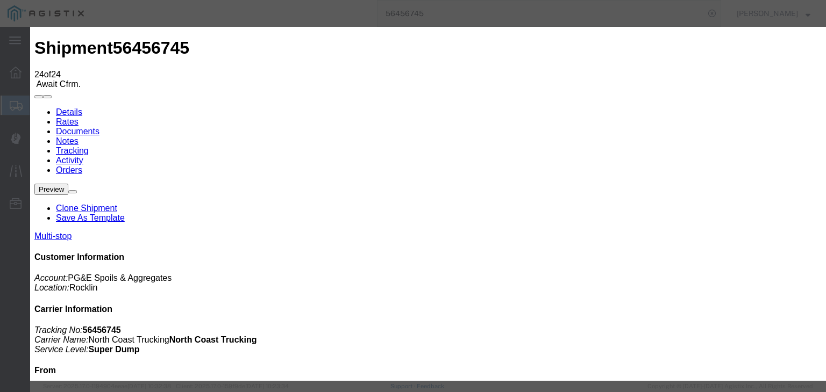
type input "[DATE]"
type input "12:00 PM"
type input "[DATE]"
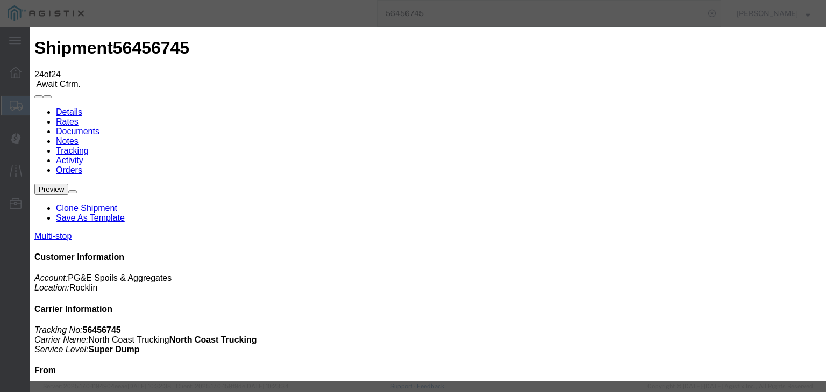
type input "12:45 PM"
select select "DPTDLVLOC"
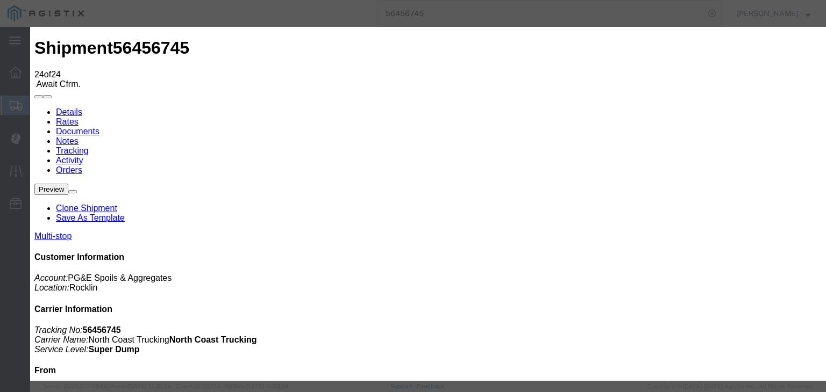
select select "{"pickupDeliveryInfoId": "122199814","pickupOrDelivery": "P","stopNum": "1","lo…"
select select "CA"
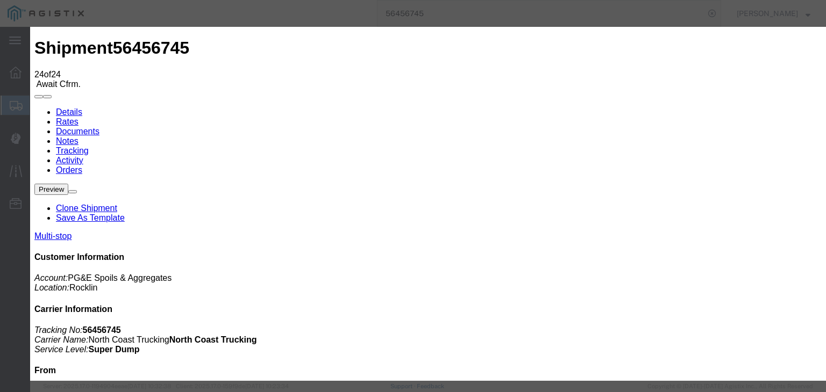
type input "Rocklin"
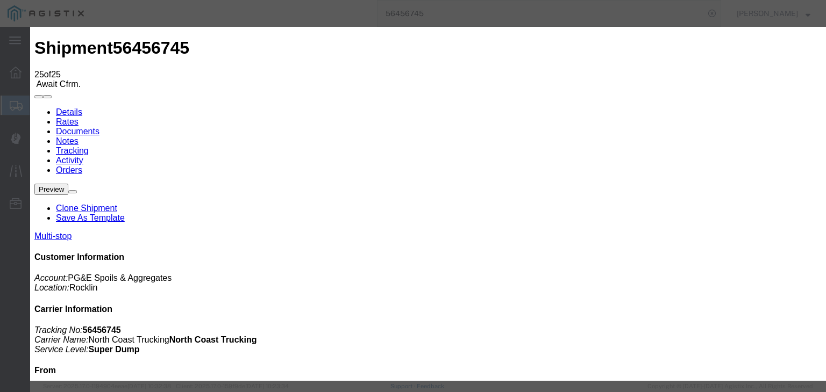
type input "[DATE]"
type input "12:00 PM"
type input "[DATE]"
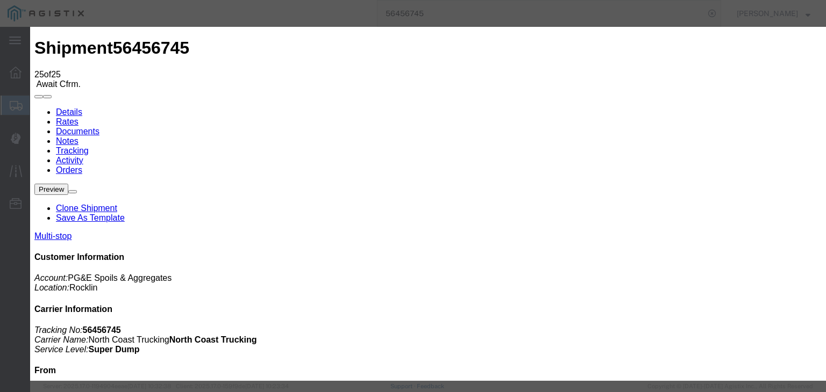
type input "2:15 PM"
select select "ARVPULOC"
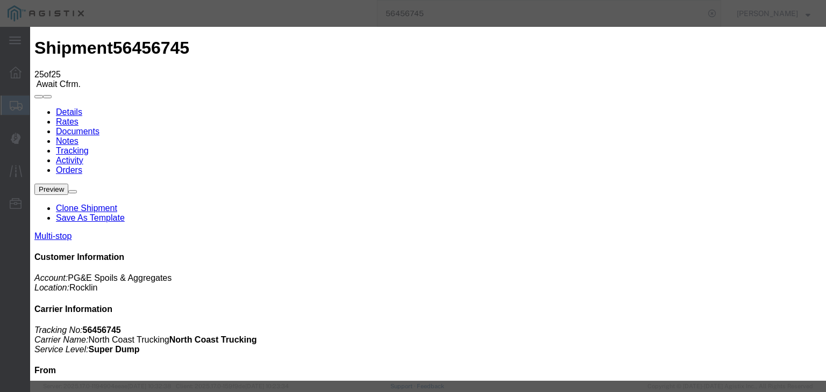
drag, startPoint x: 554, startPoint y: 181, endPoint x: 551, endPoint y: 170, distance: 11.1
select select "CA"
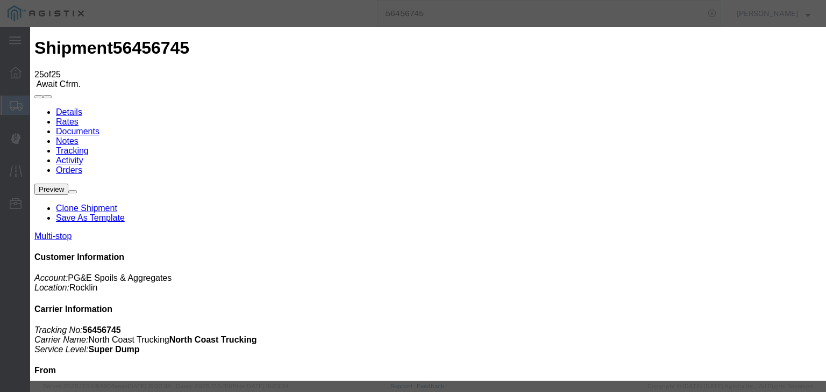
type input "[GEOGRAPHIC_DATA][PERSON_NAME]"
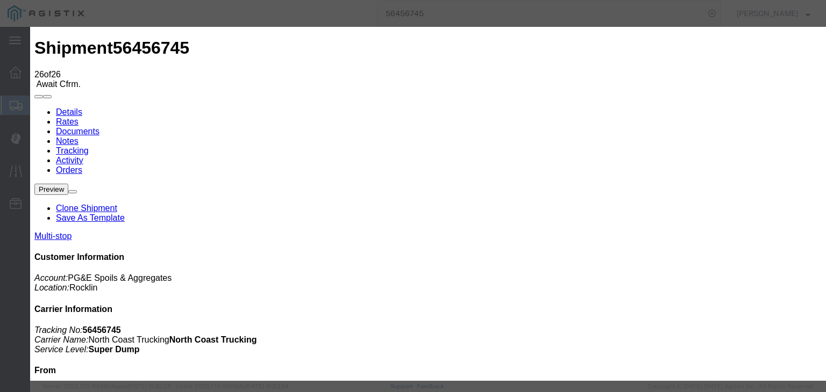
drag, startPoint x: 338, startPoint y: 157, endPoint x: 334, endPoint y: 162, distance: 6.1
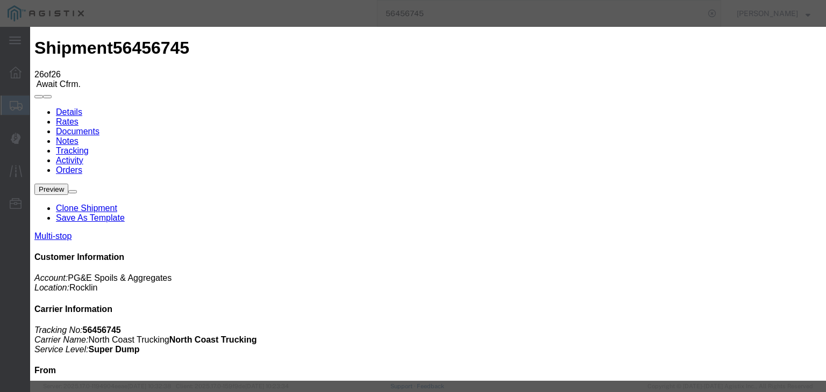
drag, startPoint x: 545, startPoint y: 179, endPoint x: 544, endPoint y: 169, distance: 9.7
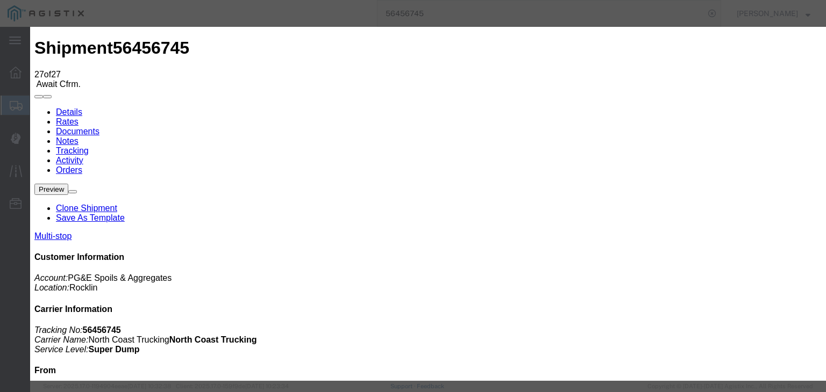
drag, startPoint x: 534, startPoint y: 134, endPoint x: 542, endPoint y: 142, distance: 11.4
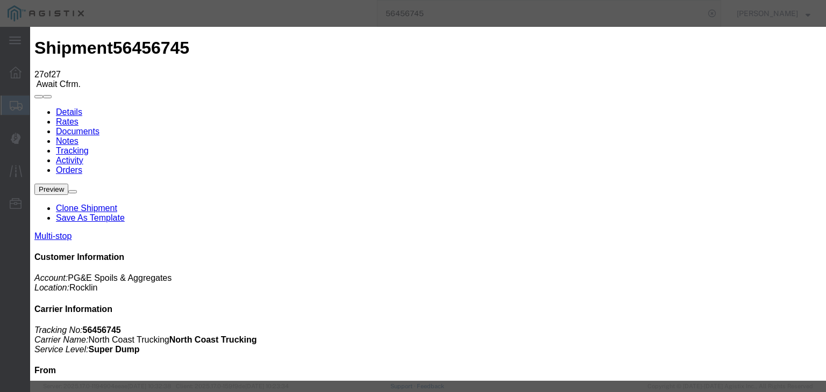
drag, startPoint x: 667, startPoint y: 318, endPoint x: 662, endPoint y: 305, distance: 14.0
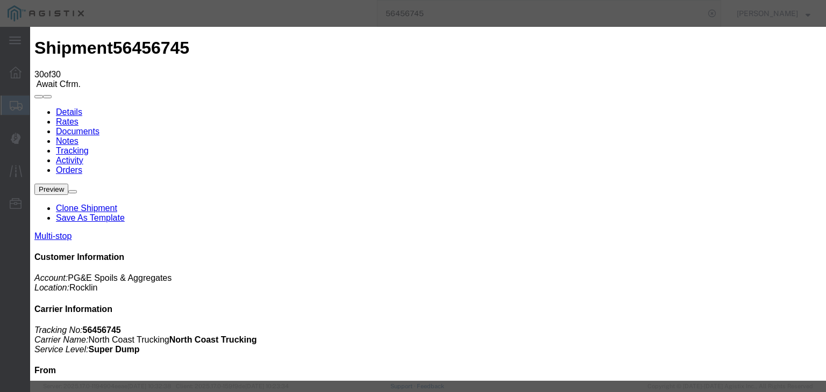
drag, startPoint x: 364, startPoint y: 134, endPoint x: 353, endPoint y: 127, distance: 13.0
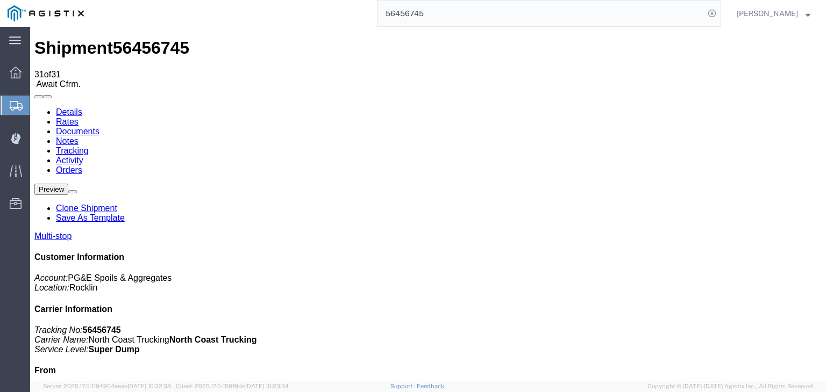
click at [99, 127] on link "Documents" at bounding box center [78, 131] width 44 height 9
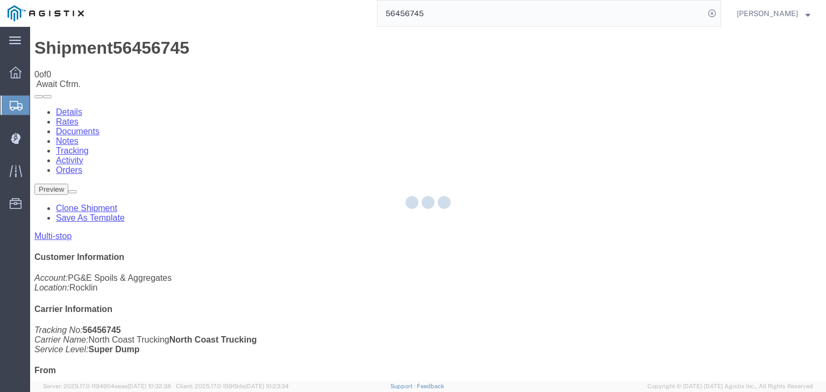
click at [447, 105] on div at bounding box center [427, 204] width 795 height 354
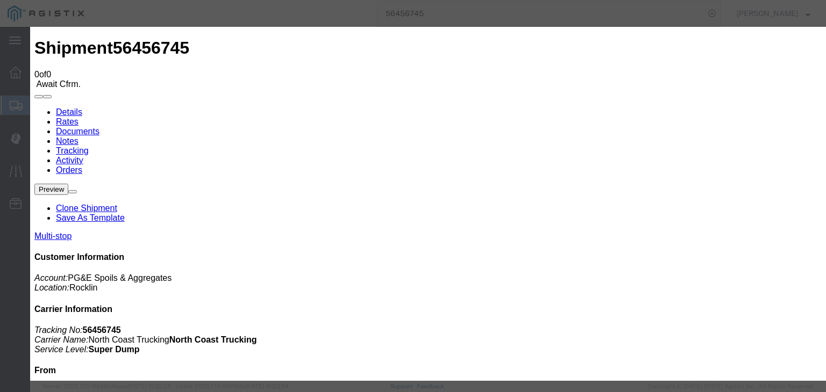
drag, startPoint x: 702, startPoint y: 205, endPoint x: 690, endPoint y: 198, distance: 14.0
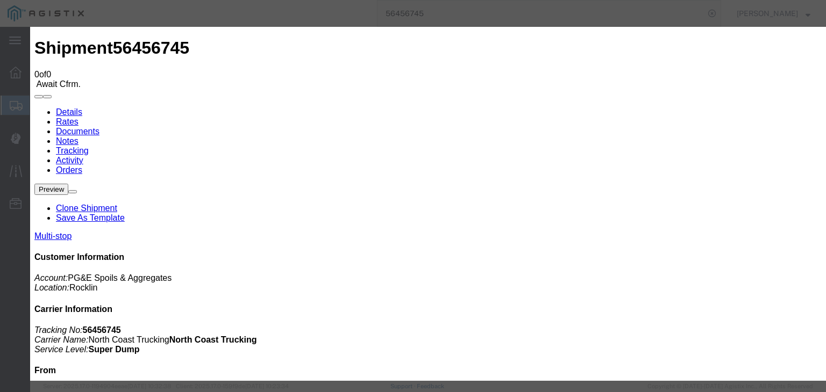
scroll to position [0, 0]
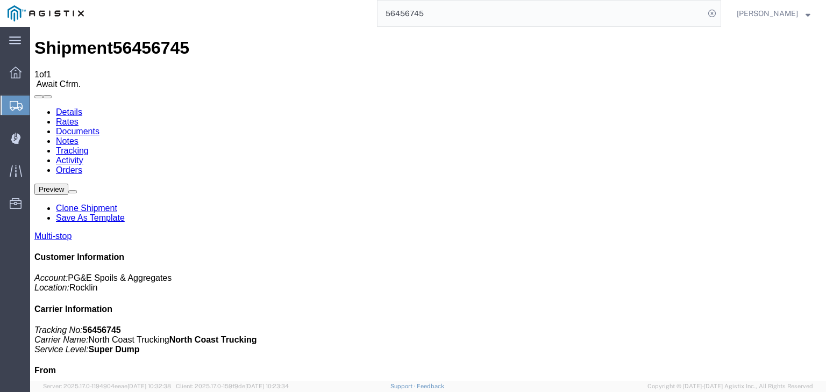
click at [89, 146] on link "Tracking" at bounding box center [72, 150] width 33 height 9
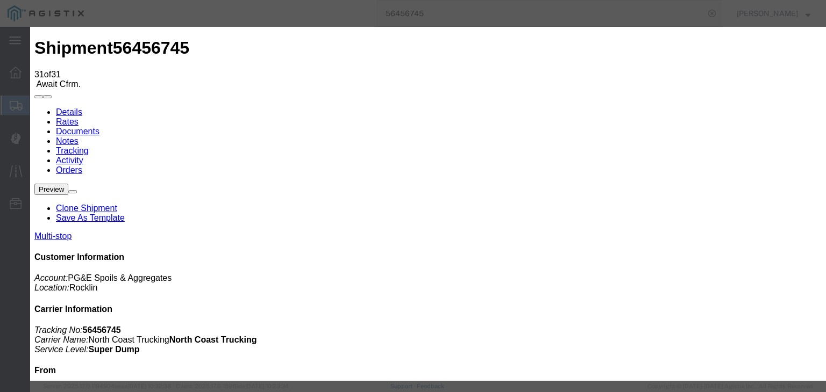
drag, startPoint x: 561, startPoint y: 136, endPoint x: 564, endPoint y: 142, distance: 6.5
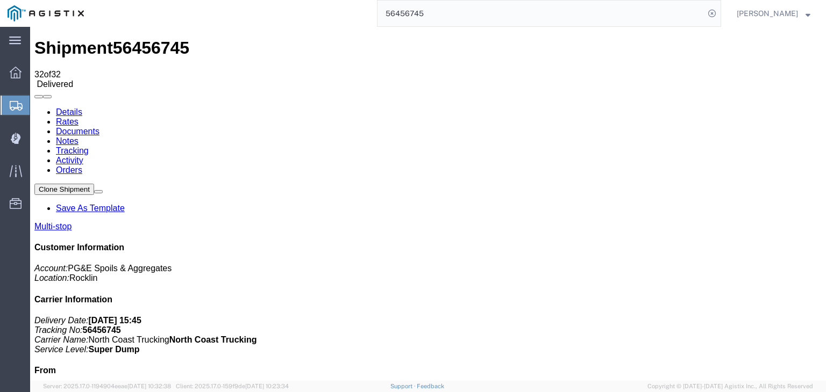
click at [78, 137] on link "Notes" at bounding box center [67, 141] width 23 height 9
click at [458, 2] on input "56456745" at bounding box center [540, 14] width 327 height 26
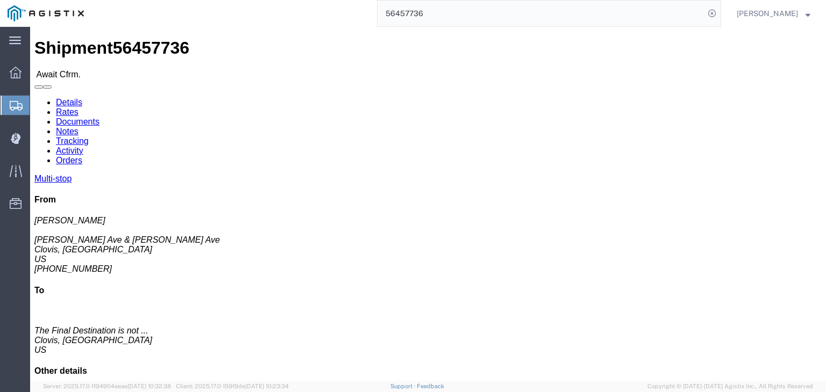
click link "Documents"
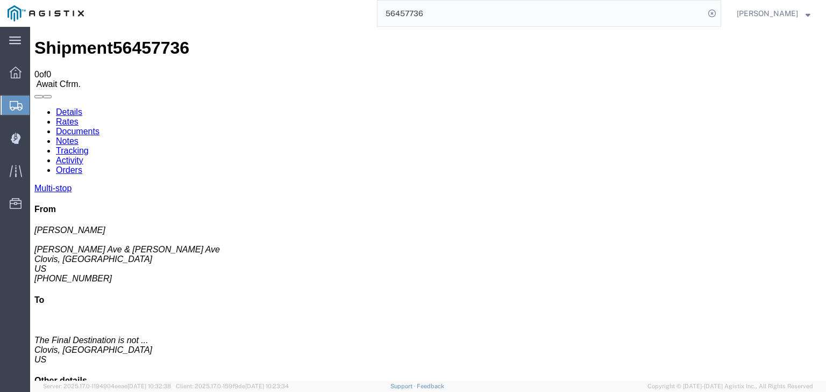
click at [89, 146] on link "Tracking" at bounding box center [72, 150] width 33 height 9
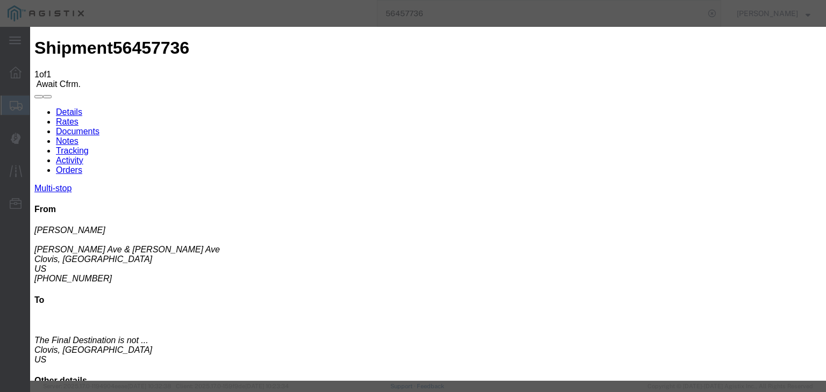
drag, startPoint x: 288, startPoint y: 154, endPoint x: 288, endPoint y: 162, distance: 7.5
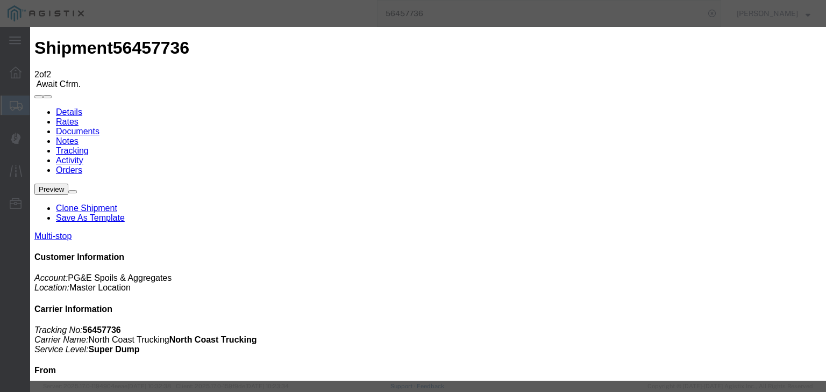
drag, startPoint x: 260, startPoint y: 131, endPoint x: 261, endPoint y: 142, distance: 11.3
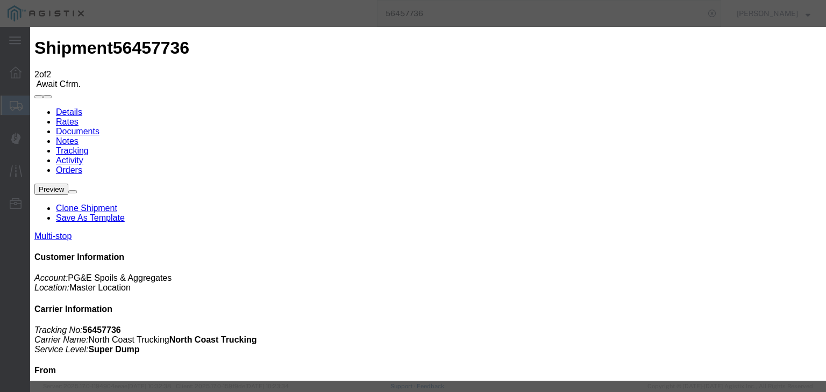
drag, startPoint x: 539, startPoint y: 132, endPoint x: 548, endPoint y: 140, distance: 11.8
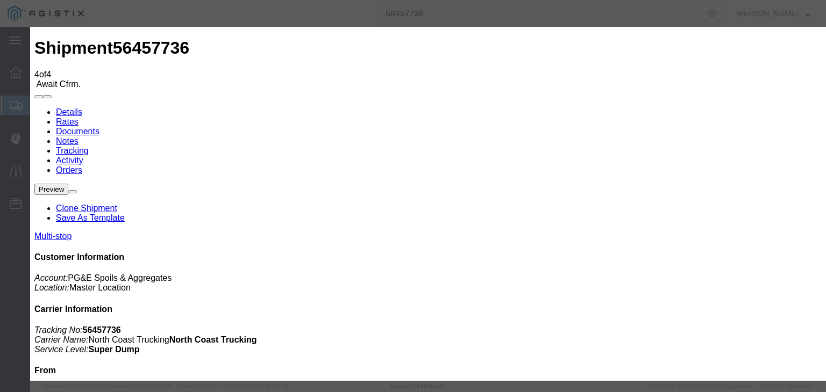
drag, startPoint x: 258, startPoint y: 218, endPoint x: 284, endPoint y: 199, distance: 31.9
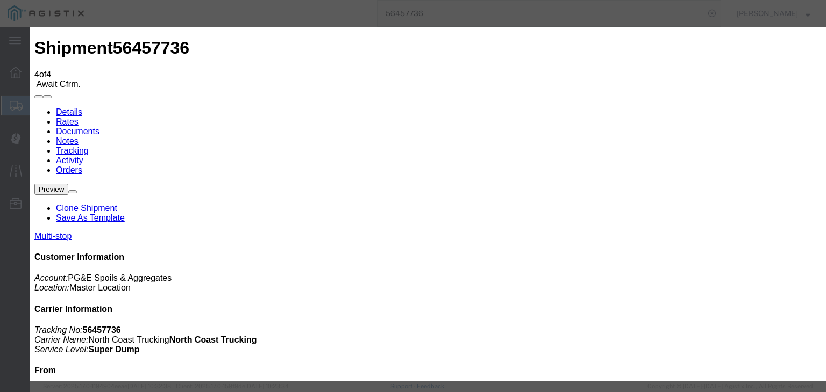
drag, startPoint x: 306, startPoint y: 157, endPoint x: 306, endPoint y: 163, distance: 6.4
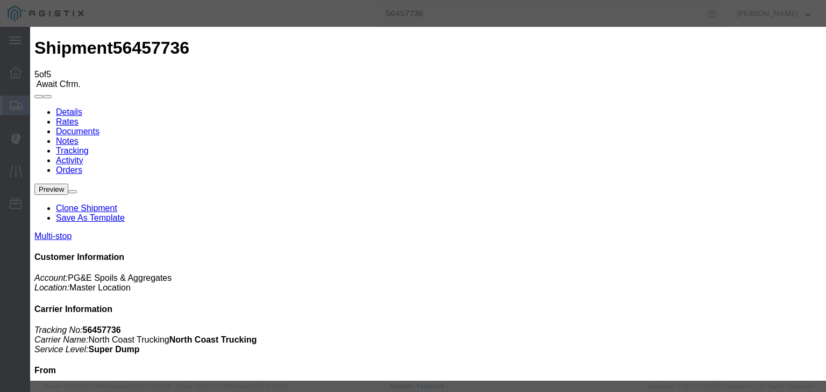
drag, startPoint x: 325, startPoint y: 152, endPoint x: 322, endPoint y: 163, distance: 12.0
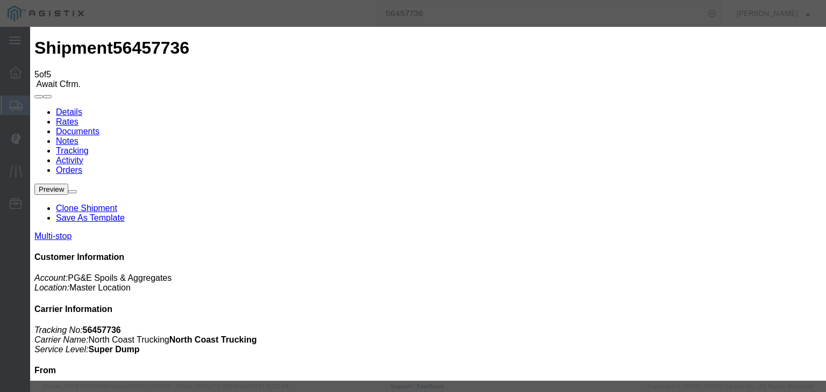
drag, startPoint x: 580, startPoint y: 132, endPoint x: 580, endPoint y: 137, distance: 5.4
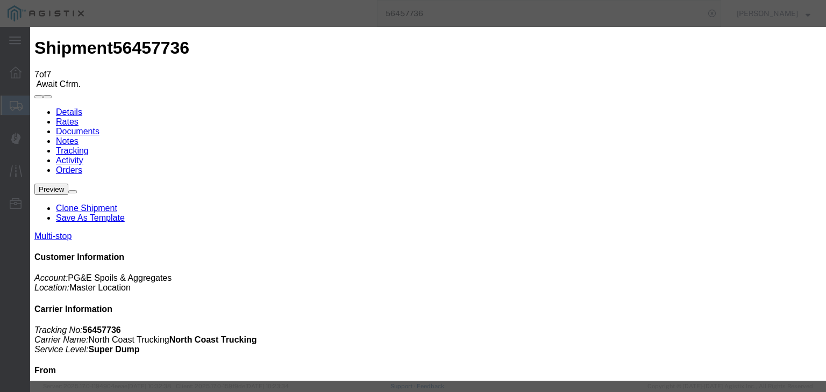
drag, startPoint x: 257, startPoint y: 217, endPoint x: 298, endPoint y: 203, distance: 43.0
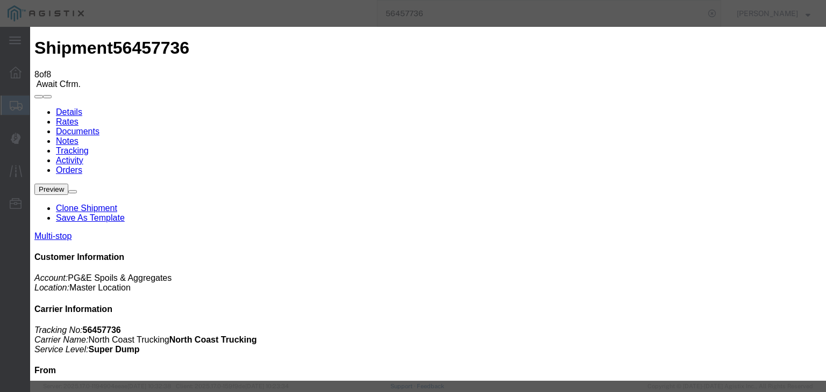
drag, startPoint x: 258, startPoint y: 156, endPoint x: 258, endPoint y: 162, distance: 5.9
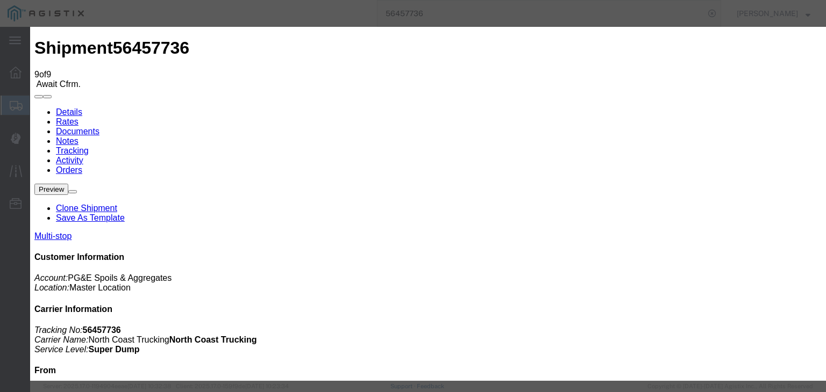
drag, startPoint x: 241, startPoint y: 135, endPoint x: 264, endPoint y: 193, distance: 63.0
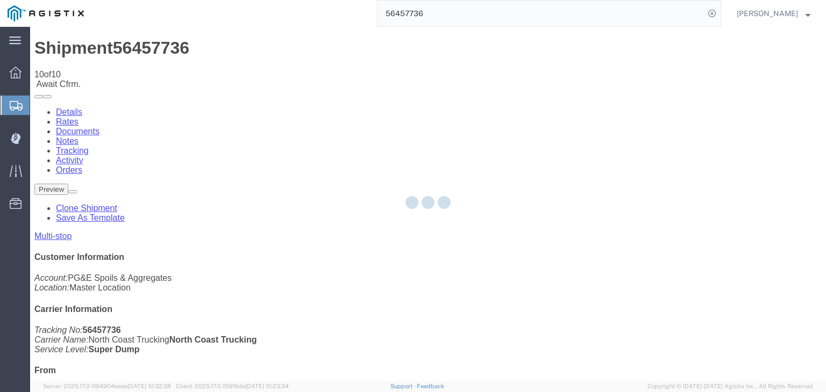
click at [548, 102] on div at bounding box center [427, 204] width 795 height 354
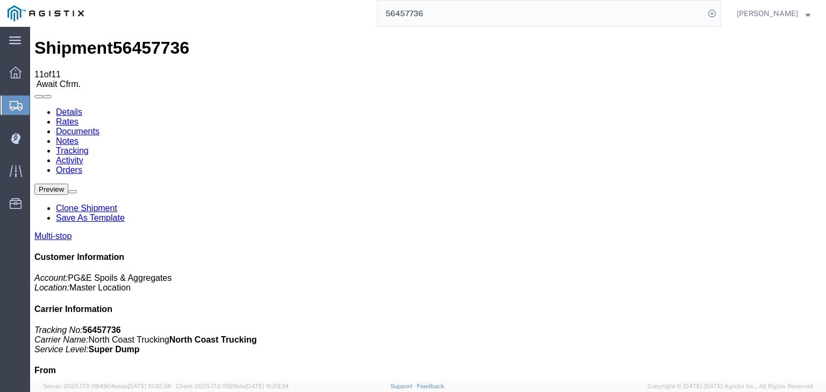
click at [99, 127] on link "Documents" at bounding box center [78, 131] width 44 height 9
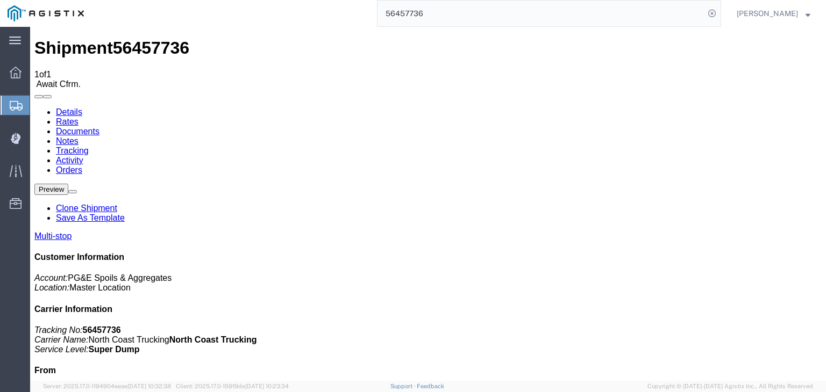
drag, startPoint x: 337, startPoint y: 148, endPoint x: 367, endPoint y: 191, distance: 52.5
click at [89, 146] on link "Tracking" at bounding box center [72, 150] width 33 height 9
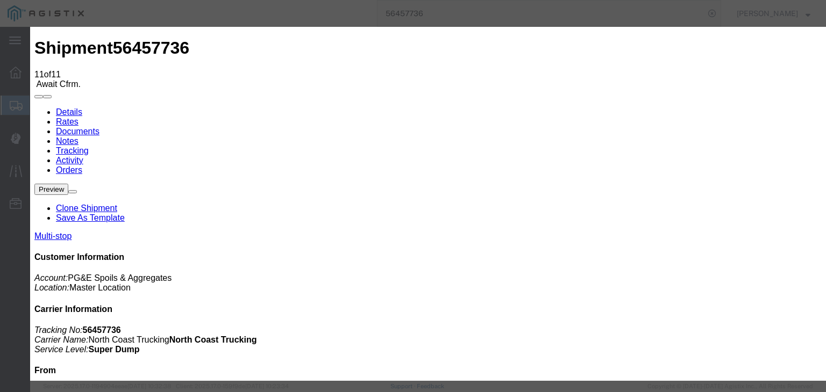
paste textarea "Point of origin: time ends at original starting point empty."
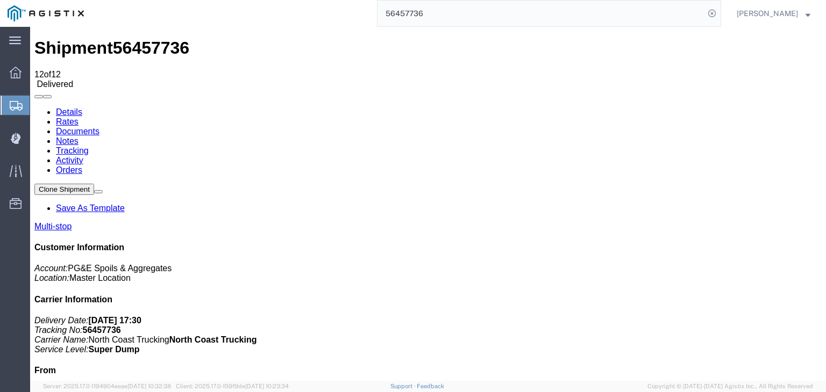
drag, startPoint x: 160, startPoint y: 66, endPoint x: 168, endPoint y: 65, distance: 7.6
click at [99, 127] on link "Documents" at bounding box center [78, 131] width 44 height 9
click at [78, 137] on link "Notes" at bounding box center [67, 141] width 23 height 9
